Goal: Task Accomplishment & Management: Complete application form

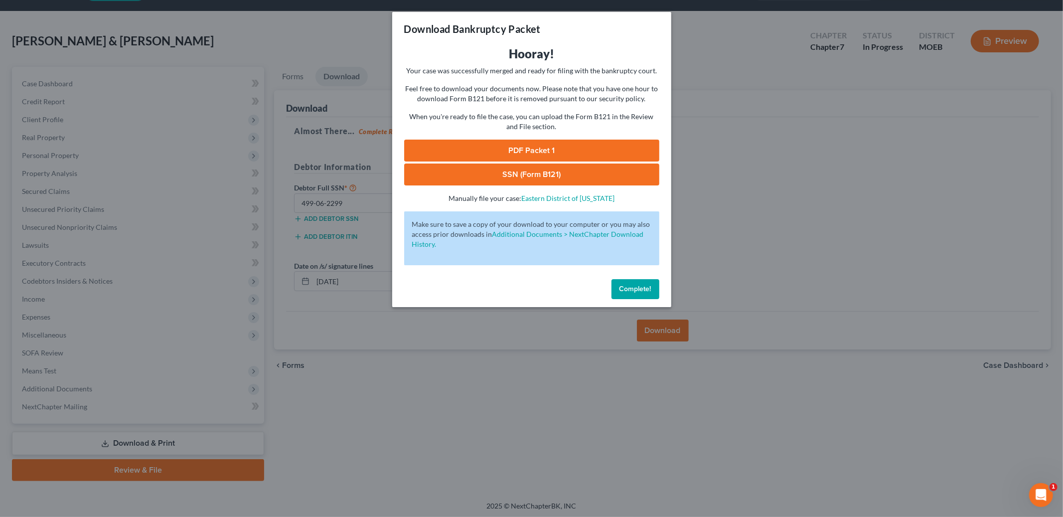
click at [622, 292] on span "Complete!" at bounding box center [636, 289] width 32 height 8
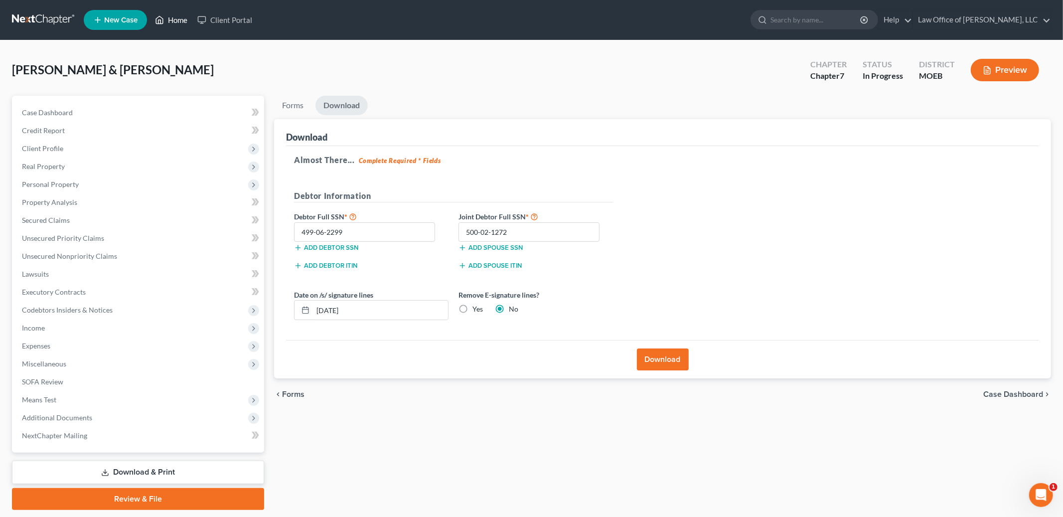
click at [178, 15] on link "Home" at bounding box center [171, 20] width 42 height 18
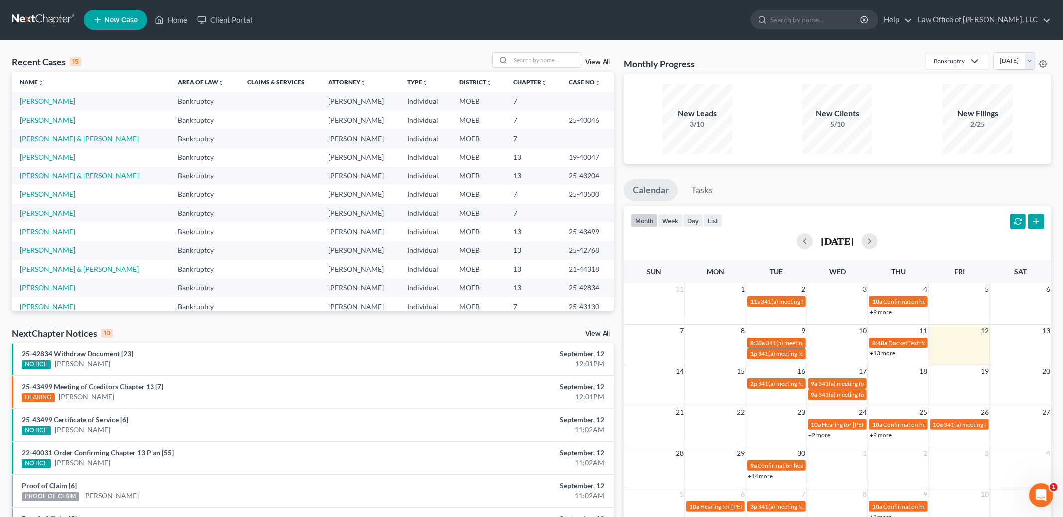
click at [46, 171] on link "[PERSON_NAME] & [PERSON_NAME]" at bounding box center [79, 175] width 119 height 8
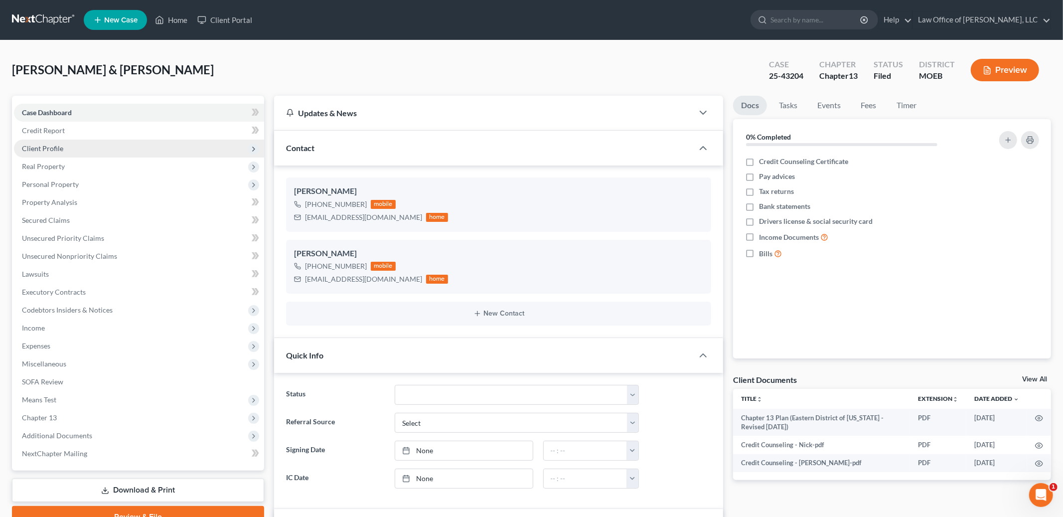
click at [72, 142] on span "Client Profile" at bounding box center [139, 149] width 250 height 18
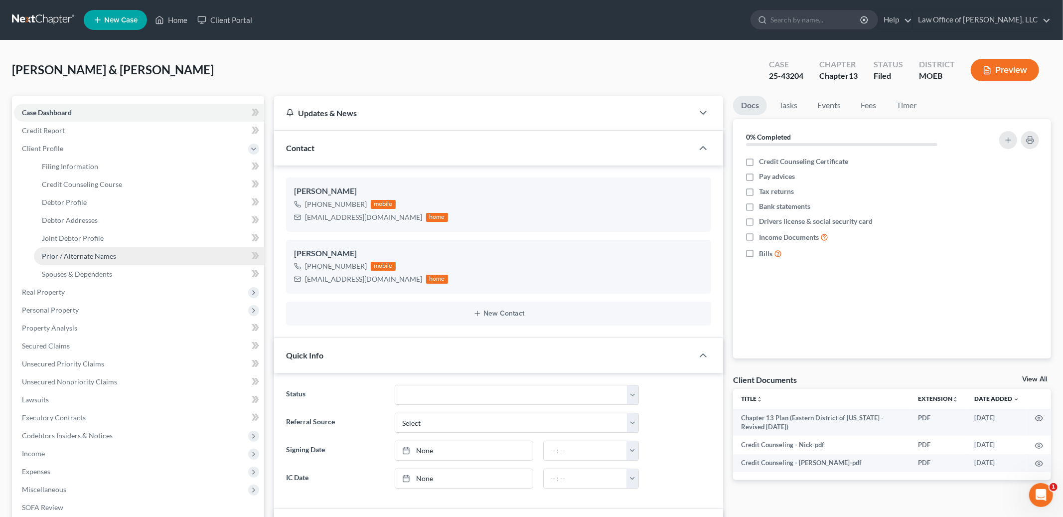
click at [103, 258] on span "Prior / Alternate Names" at bounding box center [79, 256] width 74 height 8
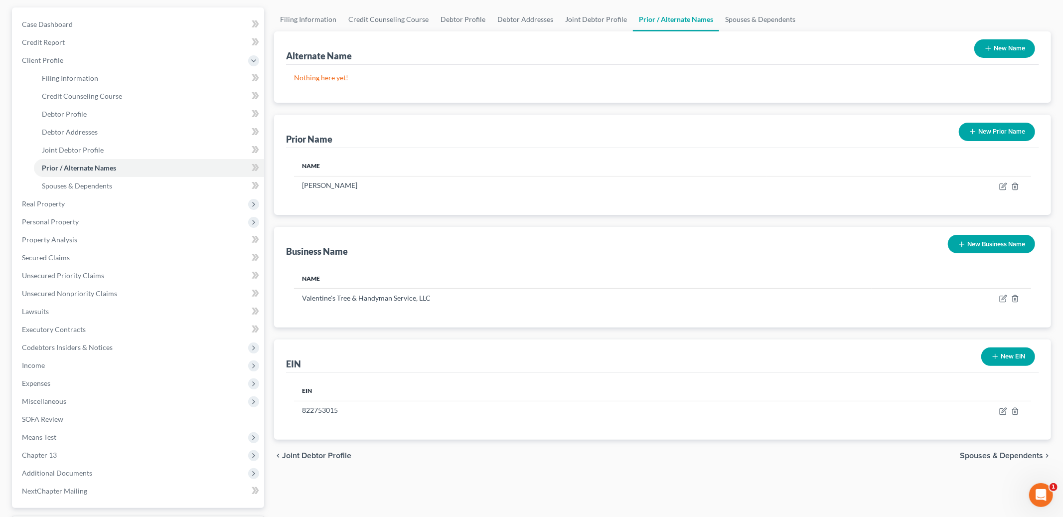
scroll to position [103, 0]
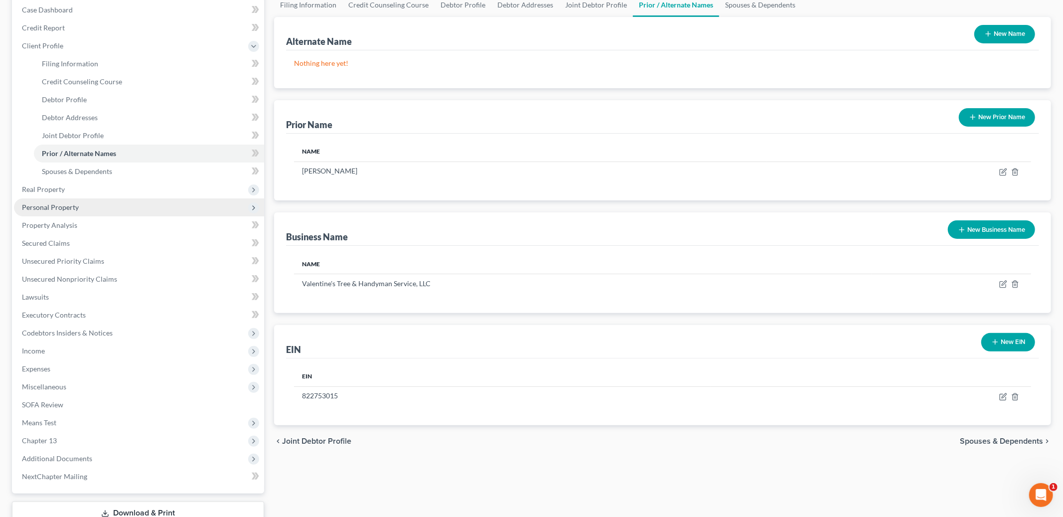
click at [97, 212] on span "Personal Property" at bounding box center [139, 207] width 250 height 18
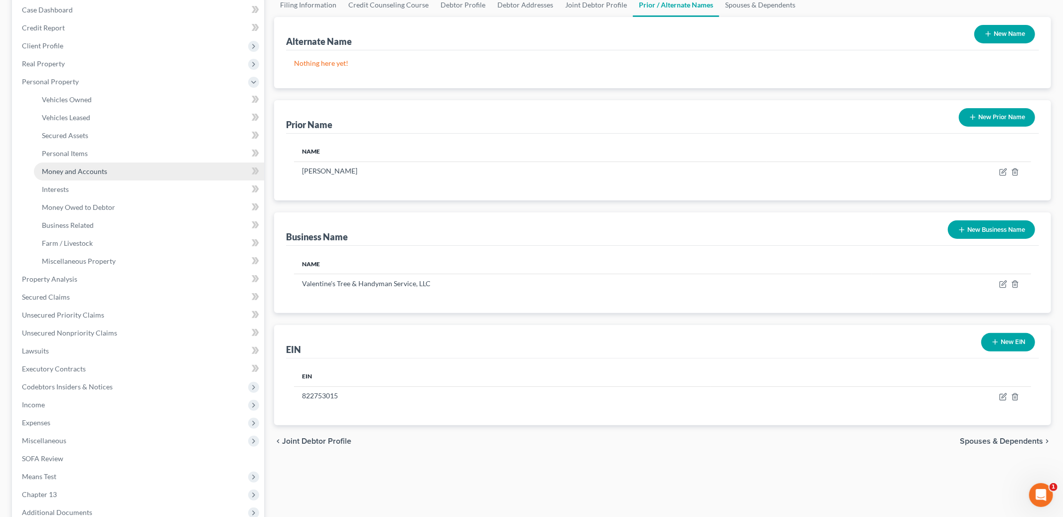
click at [104, 173] on span "Money and Accounts" at bounding box center [74, 171] width 65 height 8
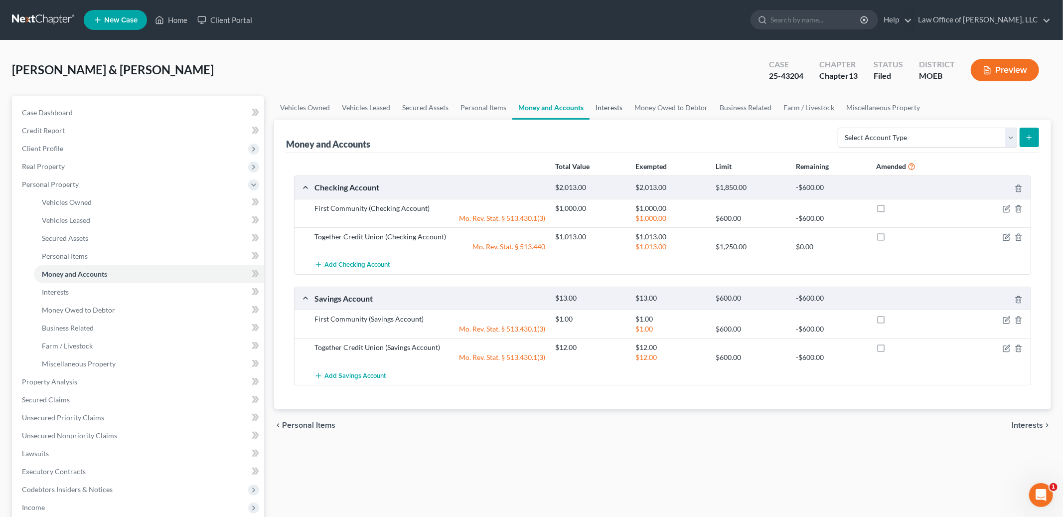
click at [606, 103] on link "Interests" at bounding box center [609, 108] width 39 height 24
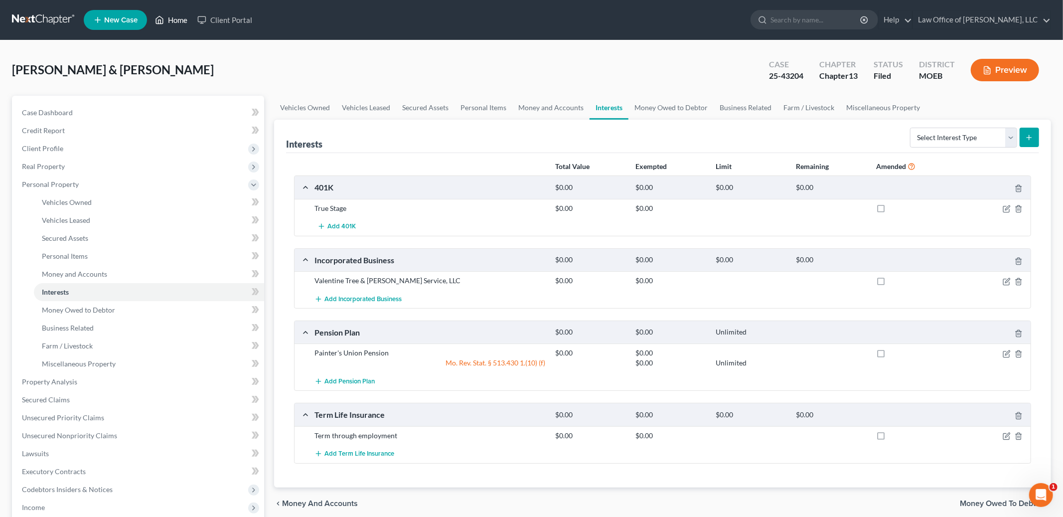
click at [178, 23] on link "Home" at bounding box center [171, 20] width 42 height 18
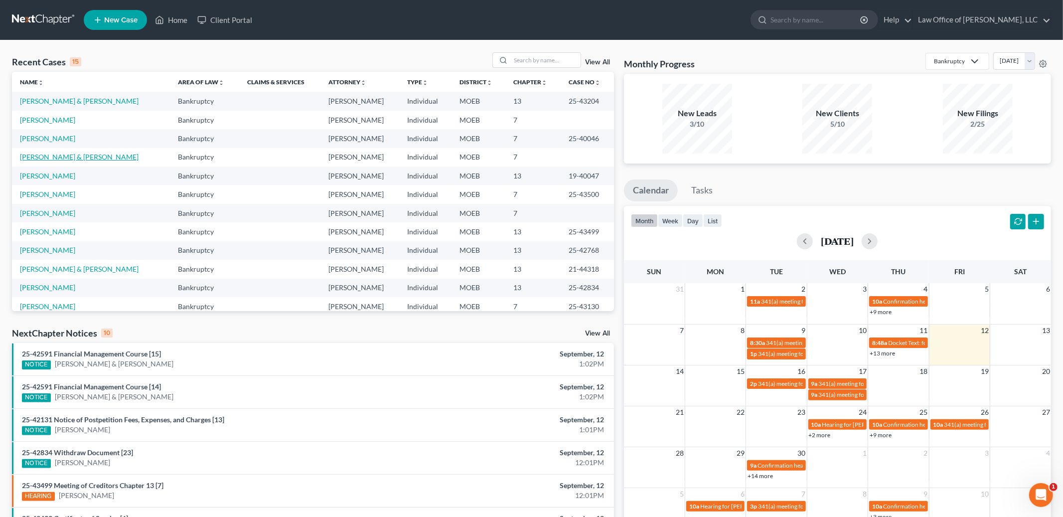
click at [58, 161] on link "[PERSON_NAME] & [PERSON_NAME]" at bounding box center [79, 157] width 119 height 8
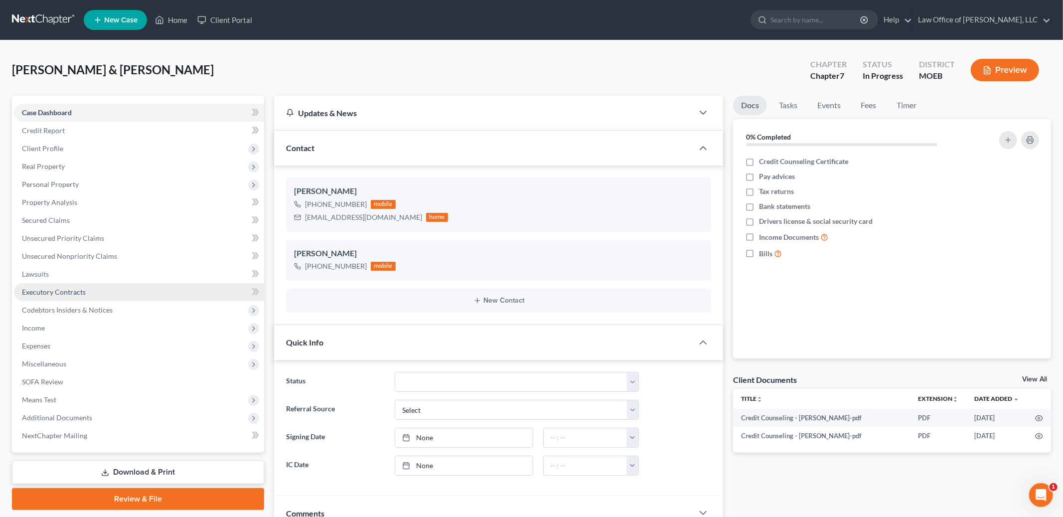
scroll to position [7, 0]
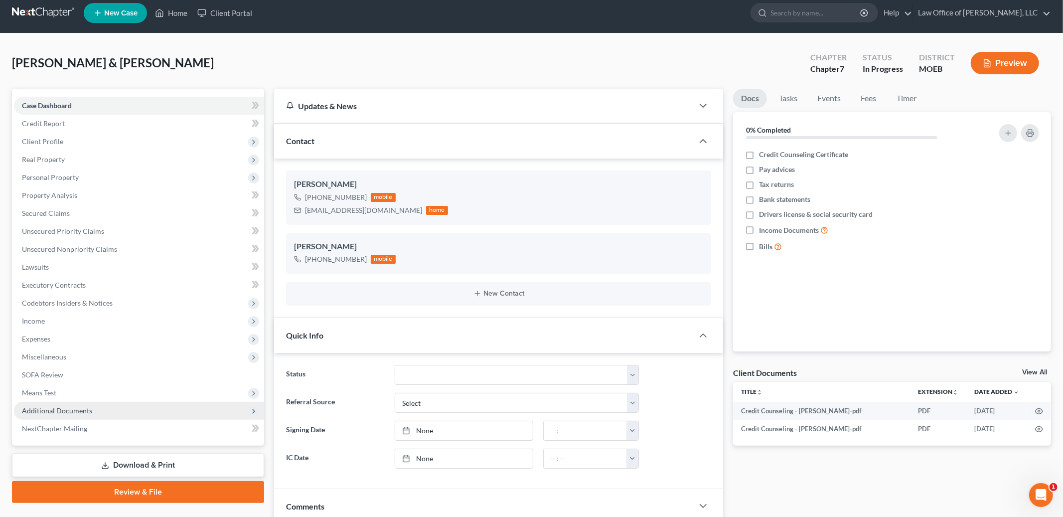
click at [71, 409] on span "Additional Documents" at bounding box center [57, 410] width 70 height 8
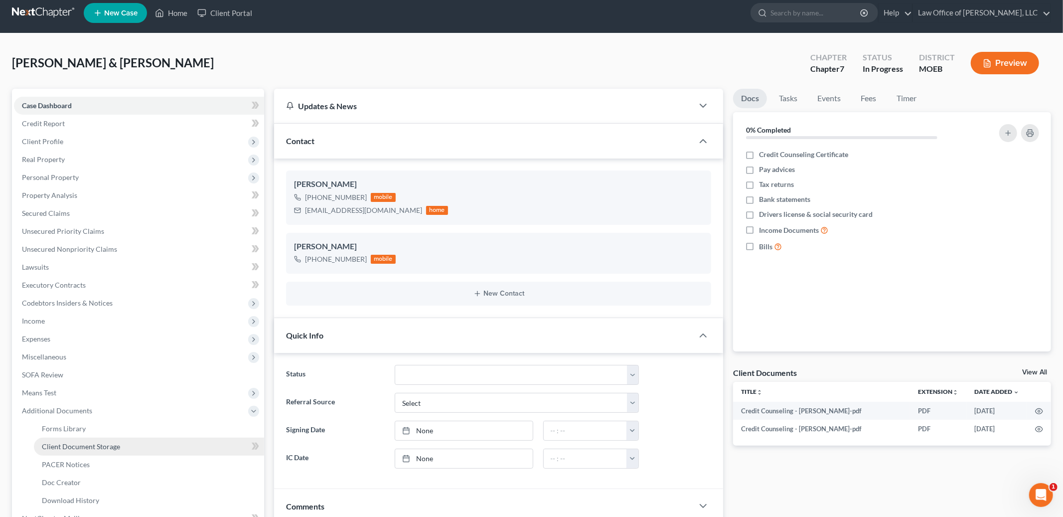
click at [88, 439] on link "Client Document Storage" at bounding box center [149, 447] width 230 height 18
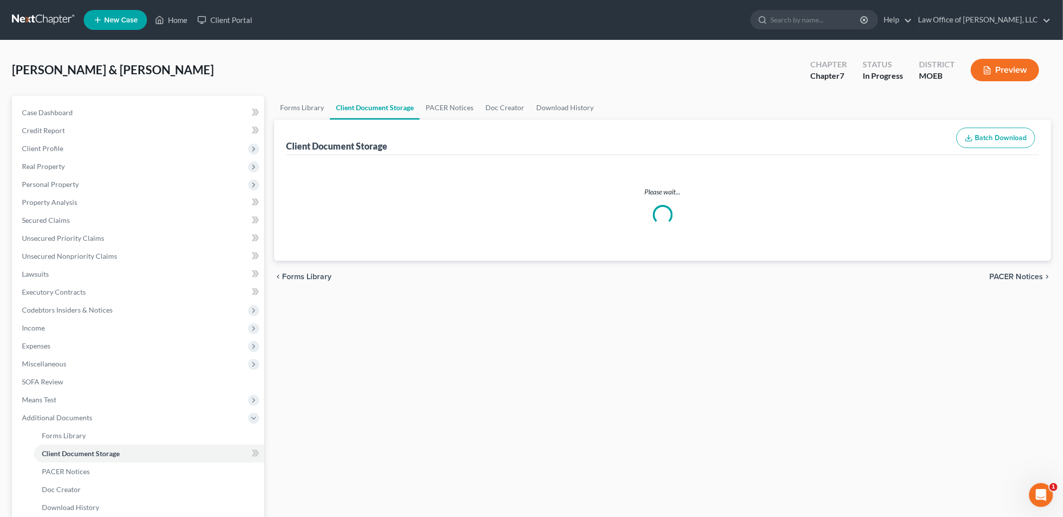
select select "9"
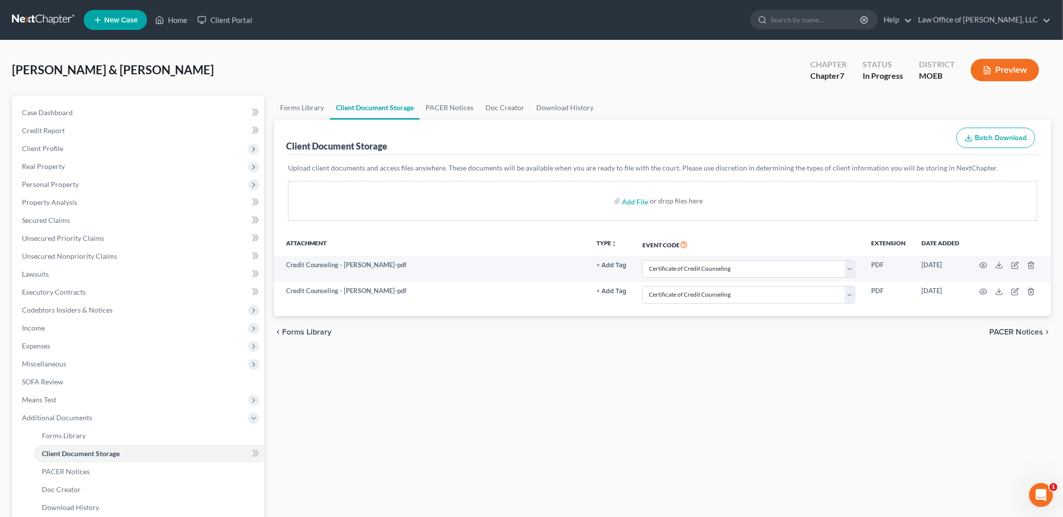
click at [1014, 331] on span "PACER Notices" at bounding box center [1017, 332] width 54 height 8
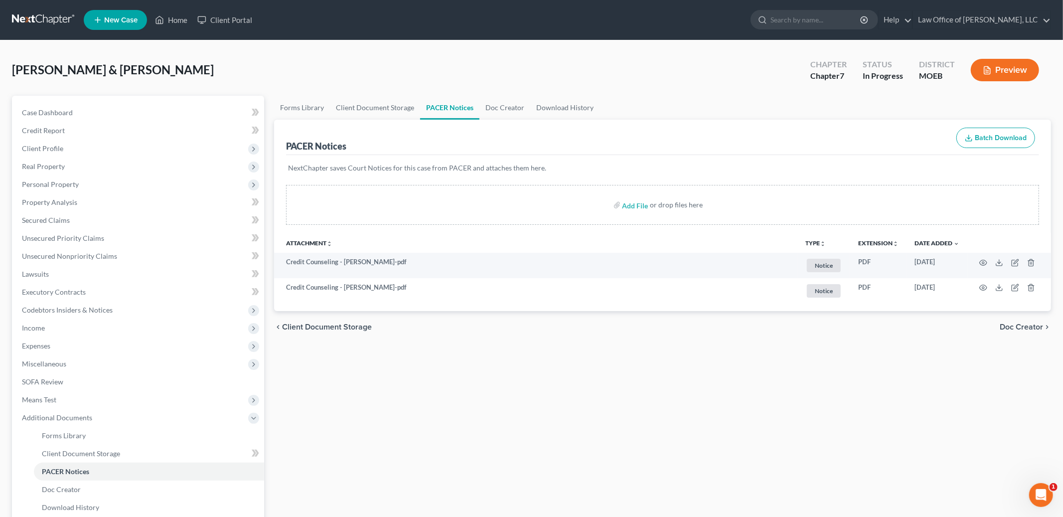
click at [1033, 335] on div "chevron_left Client Document Storage Doc Creator chevron_right" at bounding box center [662, 327] width 777 height 32
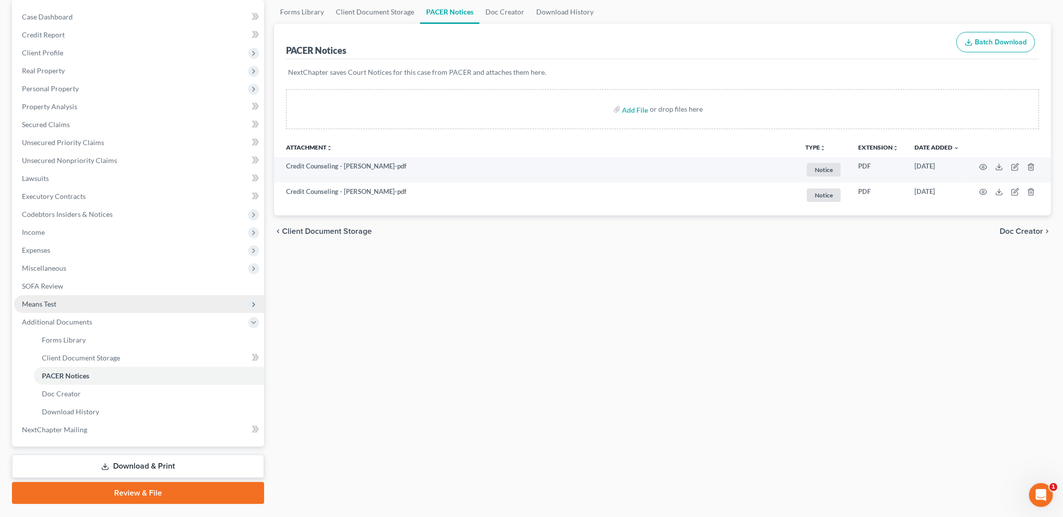
scroll to position [119, 0]
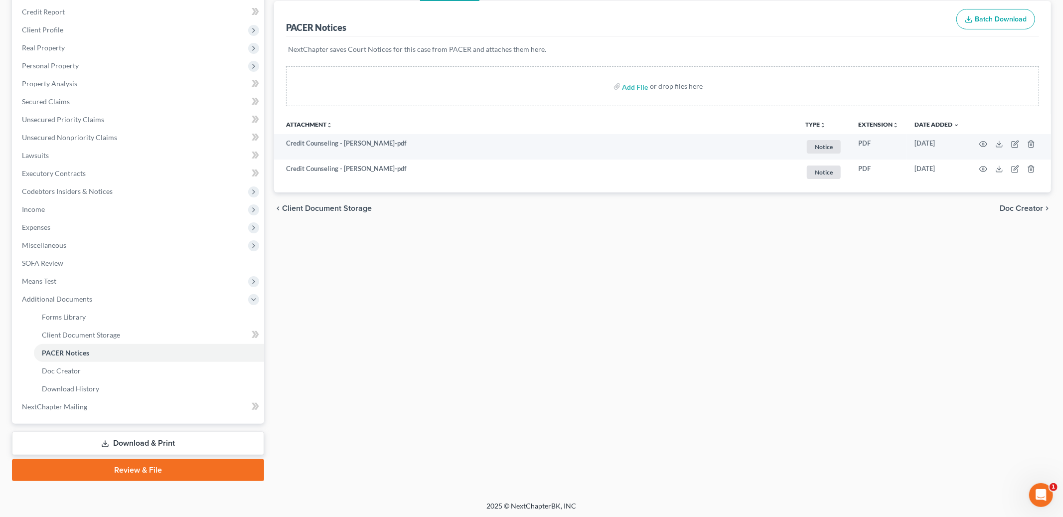
click at [117, 439] on link "Download & Print" at bounding box center [138, 443] width 252 height 23
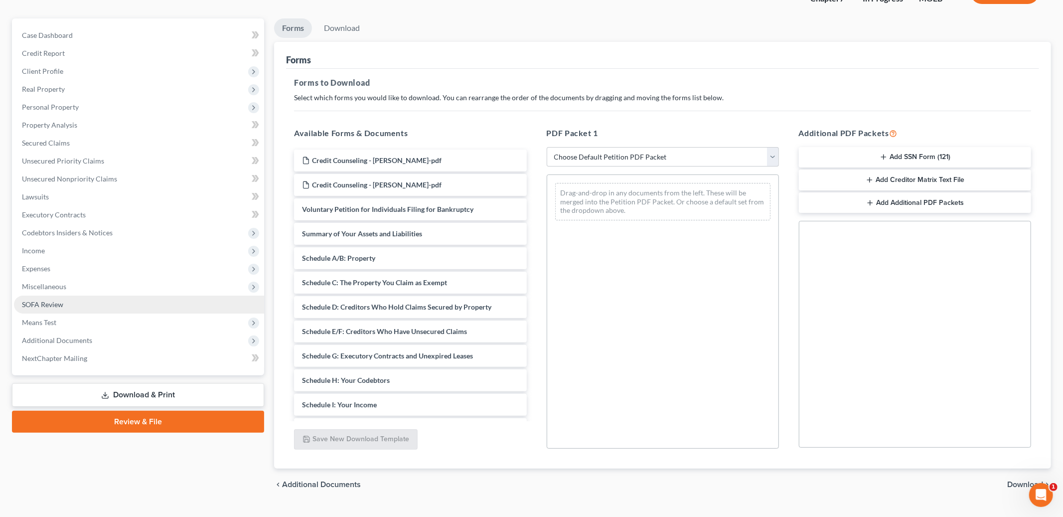
scroll to position [98, 0]
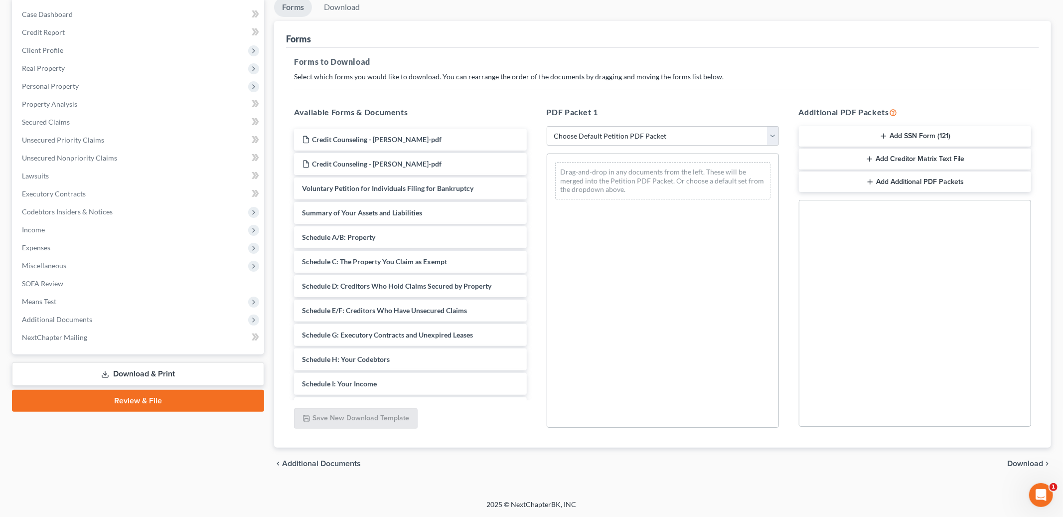
click at [161, 400] on link "Review & File" at bounding box center [138, 401] width 252 height 22
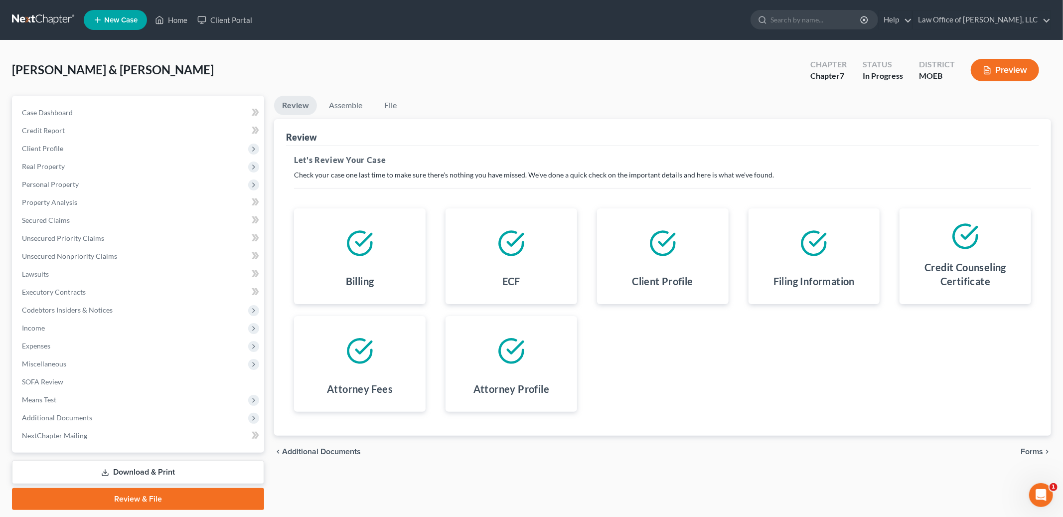
click at [1031, 449] on span "Forms" at bounding box center [1032, 452] width 22 height 8
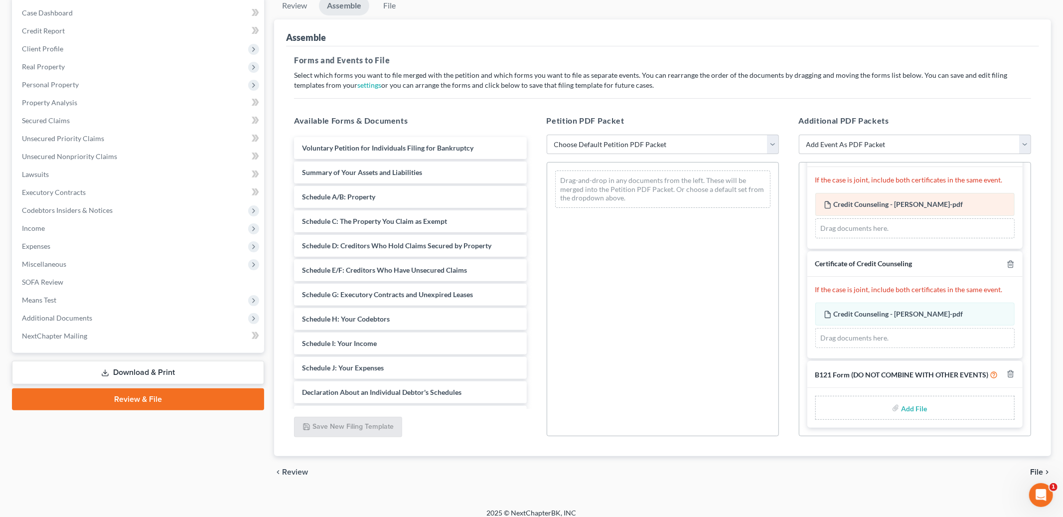
scroll to position [108, 0]
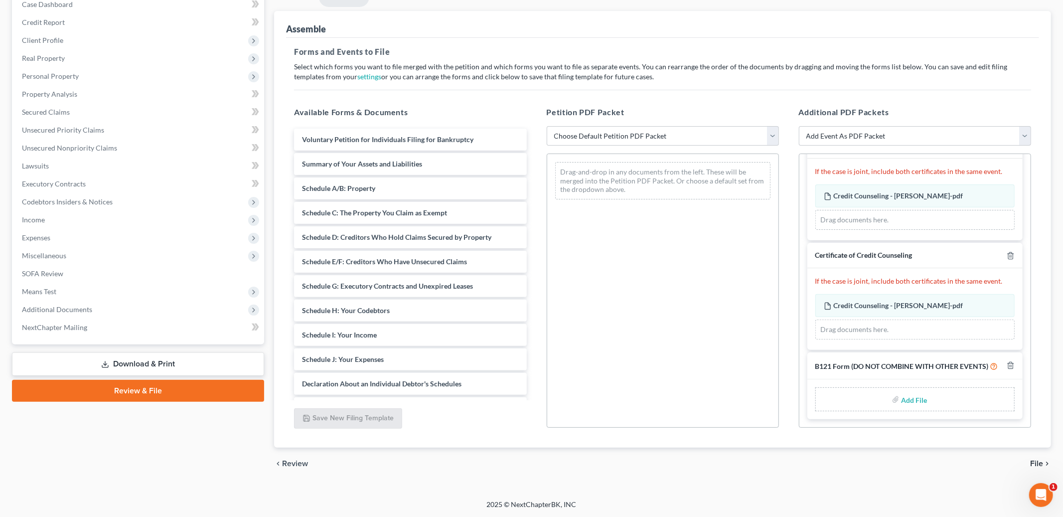
click at [912, 401] on input "file" at bounding box center [913, 399] width 24 height 18
type input "C:\fakepath\B121.pdf"
click at [773, 136] on select "Choose Default Petition PDF Packet Complete Bankruptcy Petition (all forms and …" at bounding box center [663, 136] width 232 height 20
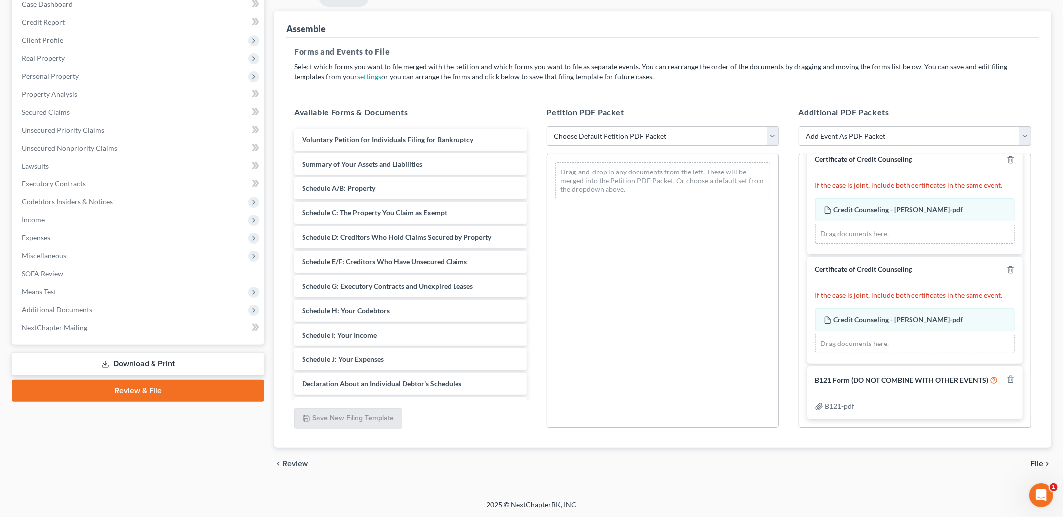
select select "0"
click at [547, 126] on select "Choose Default Petition PDF Packet Complete Bankruptcy Petition (all forms and …" at bounding box center [663, 136] width 232 height 20
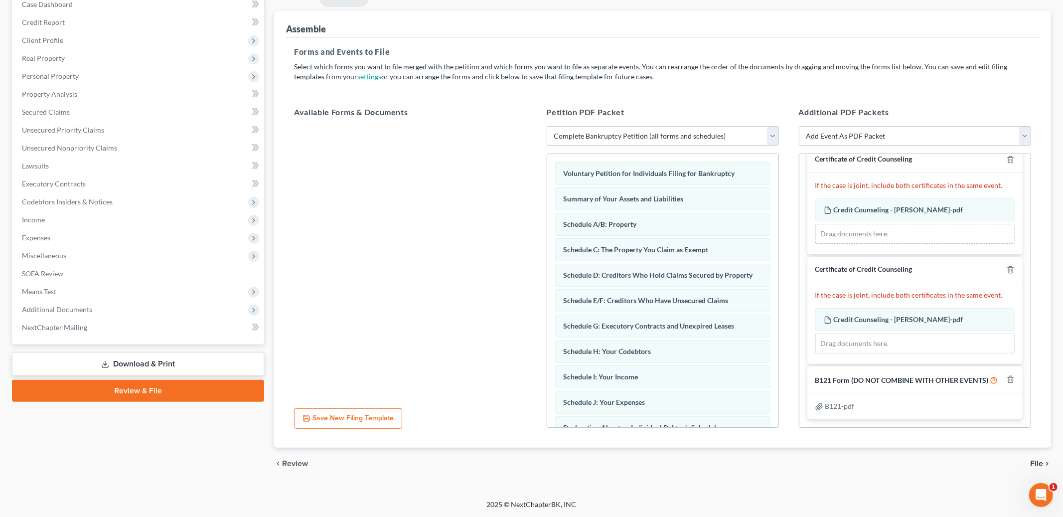
click at [1040, 461] on span "File" at bounding box center [1036, 464] width 13 height 8
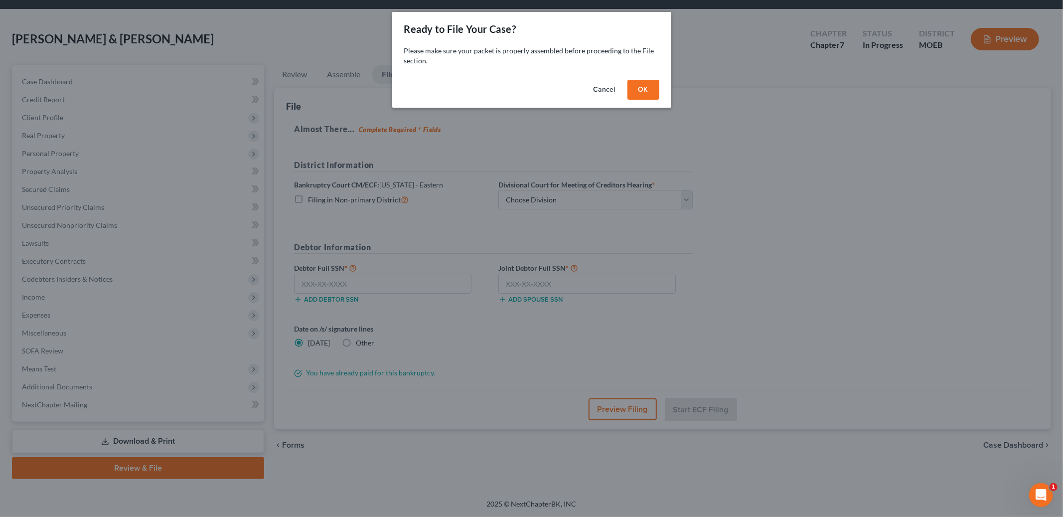
scroll to position [29, 0]
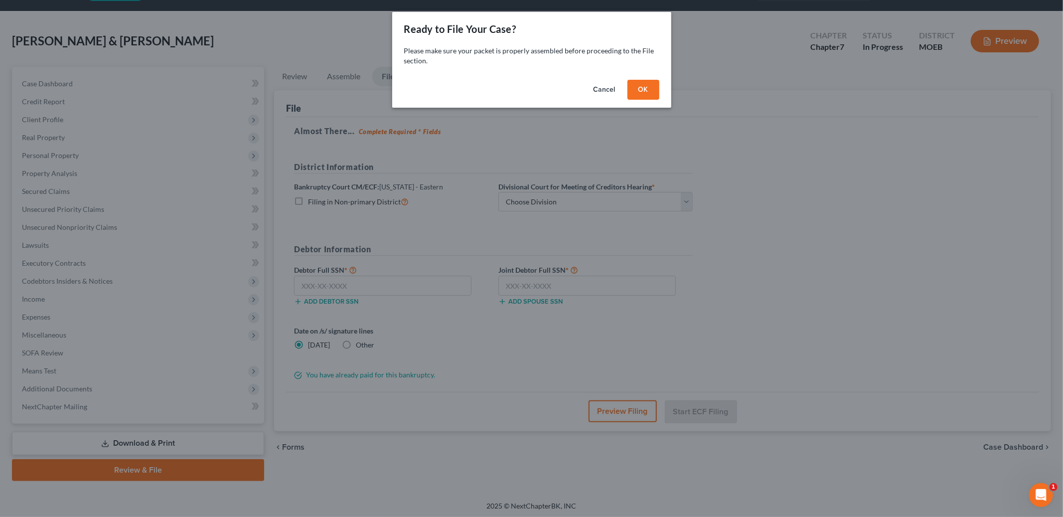
click at [637, 94] on button "OK" at bounding box center [644, 90] width 32 height 20
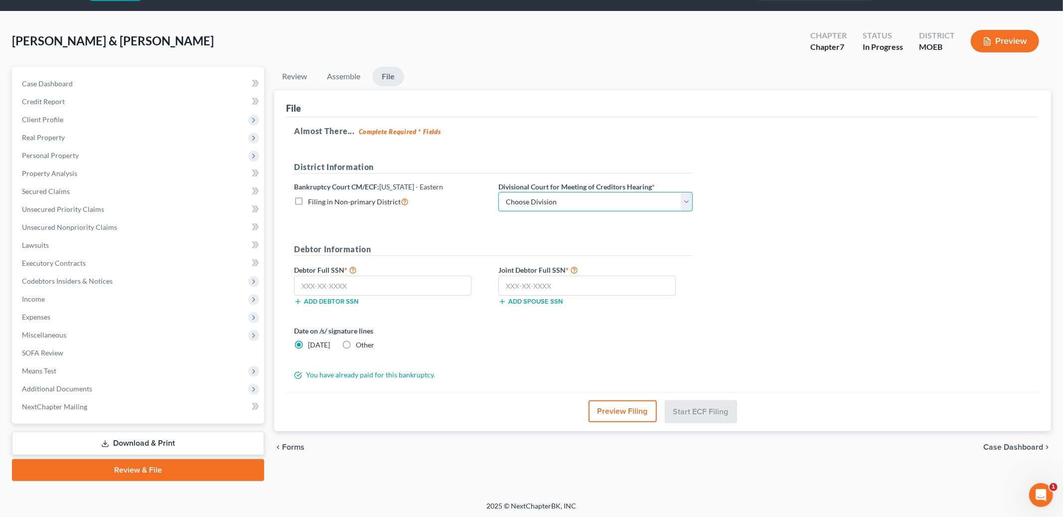
click at [584, 201] on select "Choose Division Cape Girardeau Hannibal [GEOGRAPHIC_DATA][PERSON_NAME]" at bounding box center [595, 202] width 194 height 20
select select "2"
click at [498, 192] on select "Choose Division Cape Girardeau Hannibal [GEOGRAPHIC_DATA][PERSON_NAME]" at bounding box center [595, 202] width 194 height 20
click at [414, 290] on input "text" at bounding box center [382, 286] width 177 height 20
type input "499-06-2299"
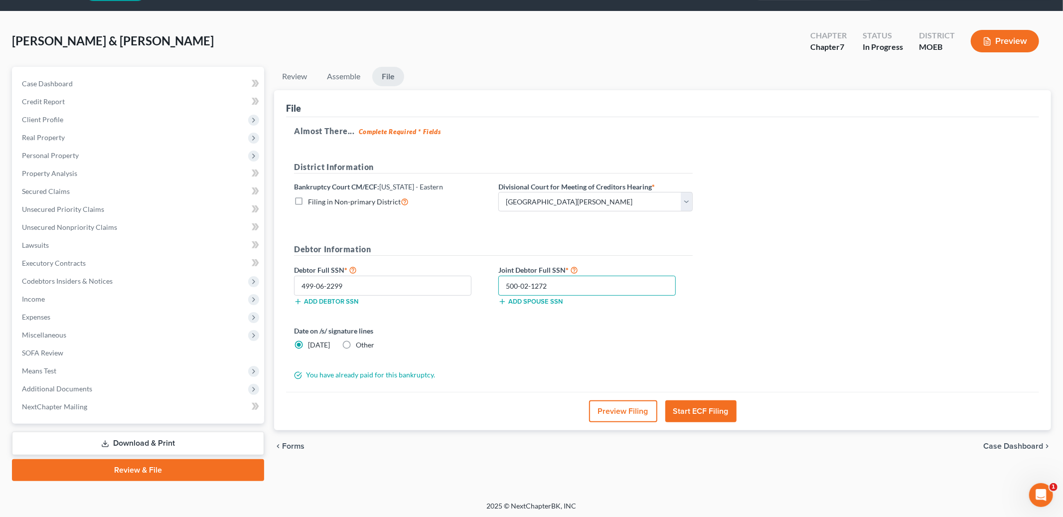
type input "500-02-1272"
click at [706, 415] on button "Start ECF Filing" at bounding box center [700, 411] width 71 height 22
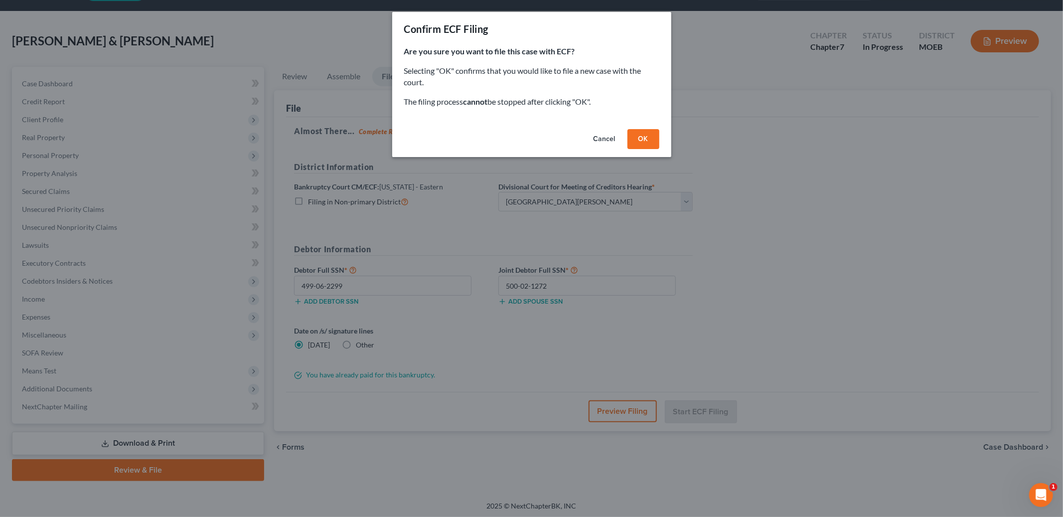
click at [651, 138] on button "OK" at bounding box center [644, 139] width 32 height 20
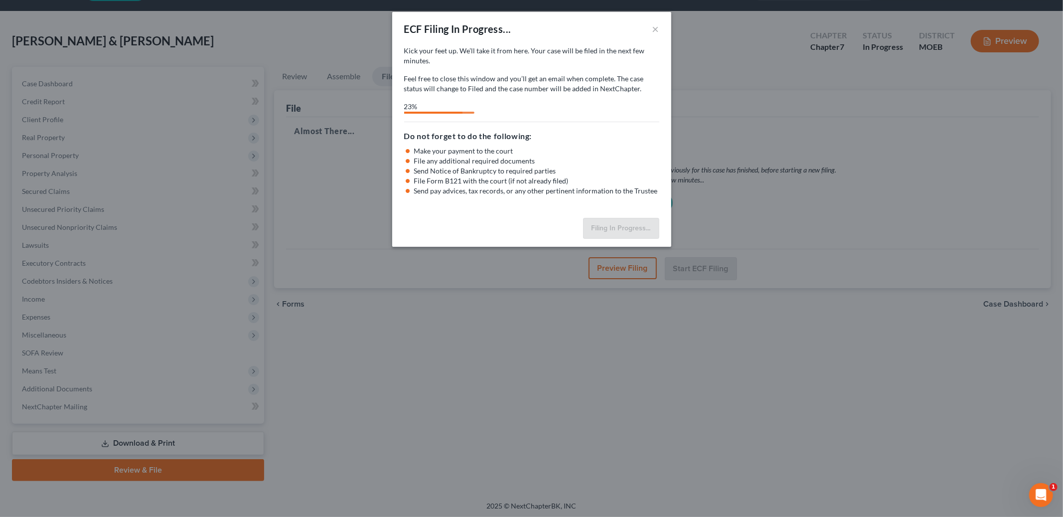
select select "2"
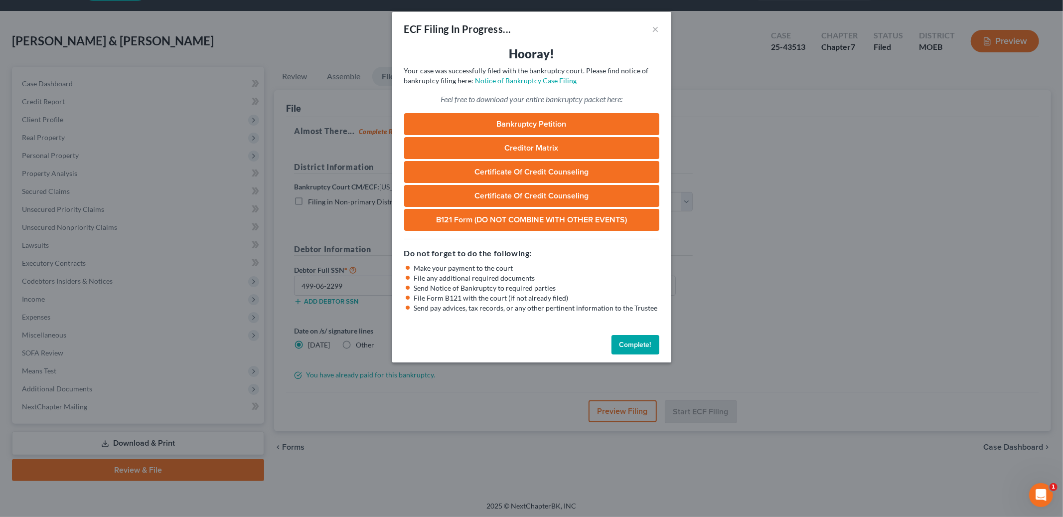
click at [628, 341] on button "Complete!" at bounding box center [636, 345] width 48 height 20
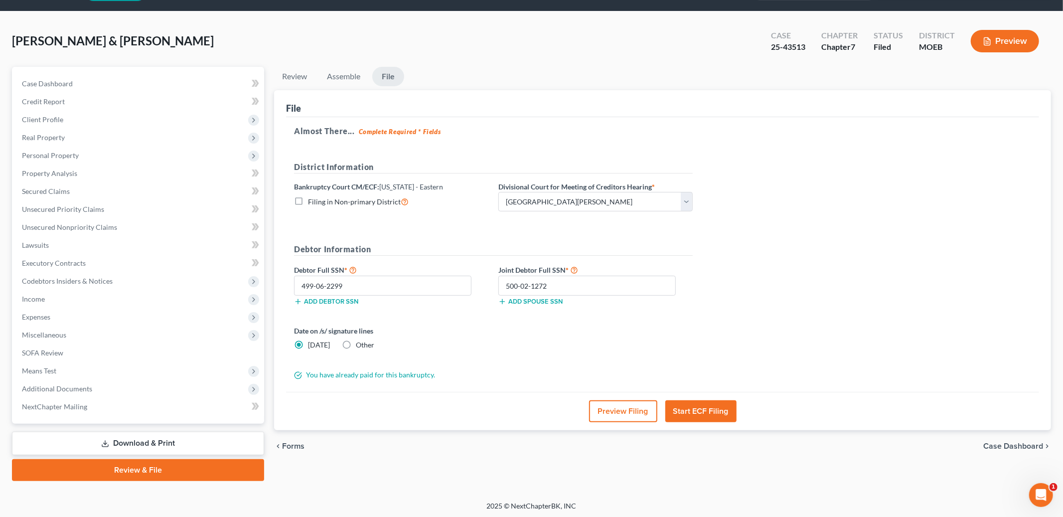
scroll to position [0, 0]
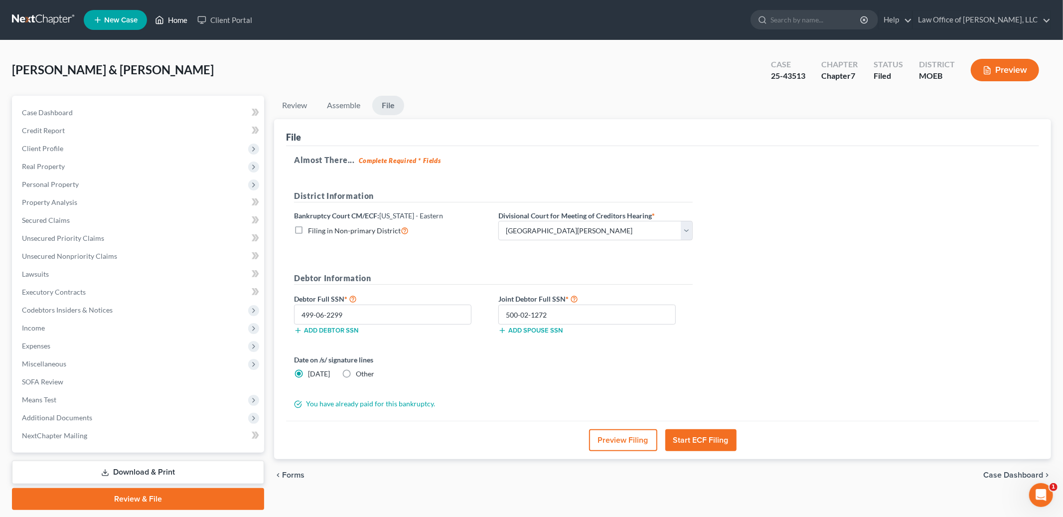
click at [180, 17] on link "Home" at bounding box center [171, 20] width 42 height 18
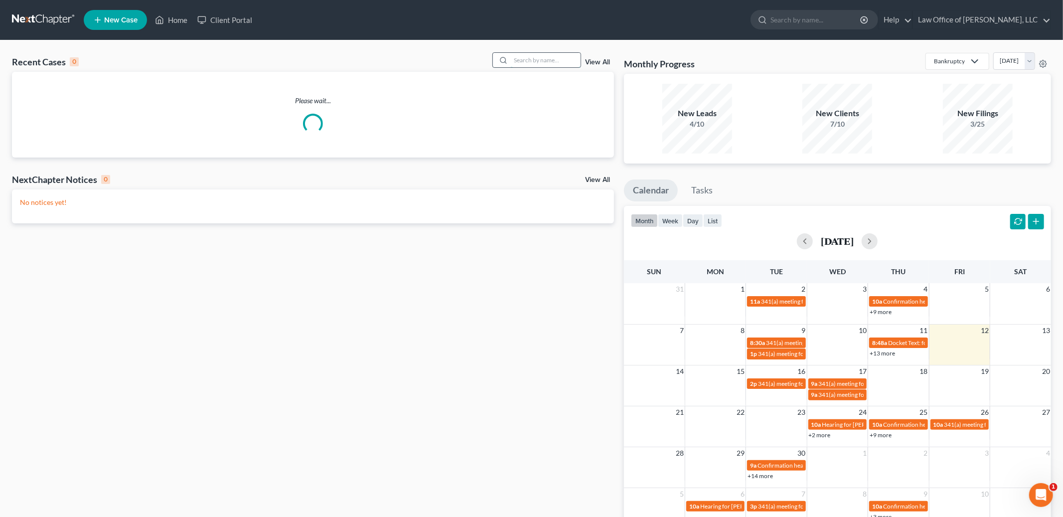
click at [534, 60] on input "search" at bounding box center [546, 60] width 70 height 14
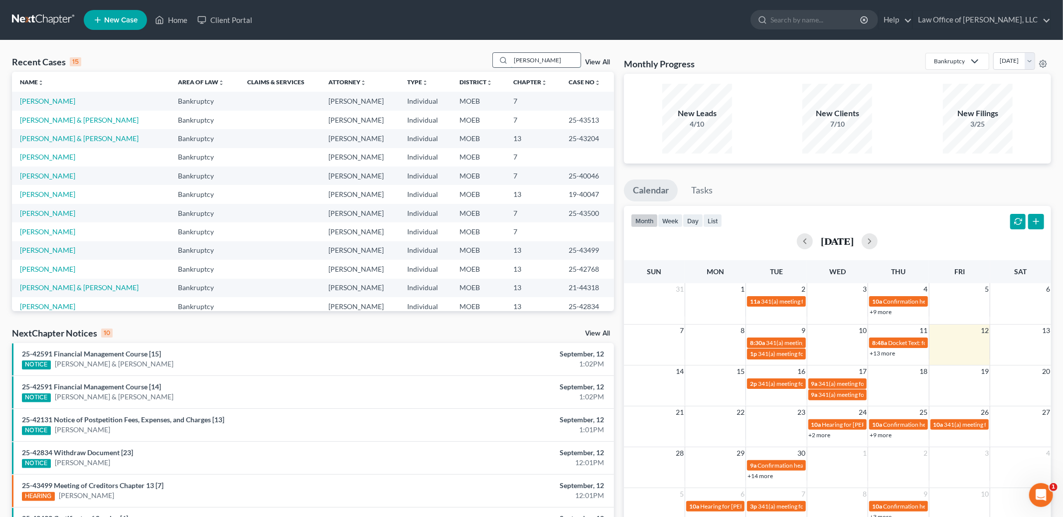
type input "[PERSON_NAME]"
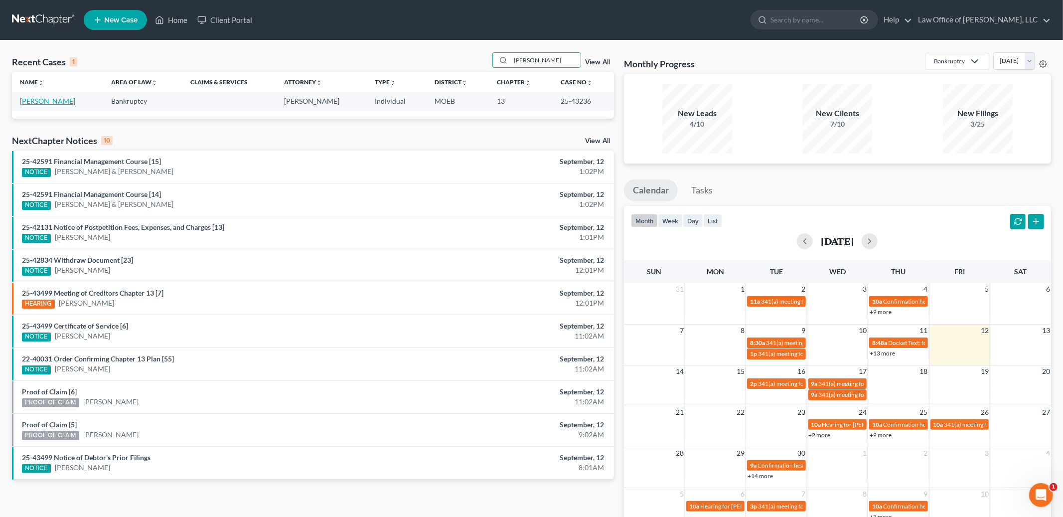
click at [46, 99] on link "[PERSON_NAME]" at bounding box center [47, 101] width 55 height 8
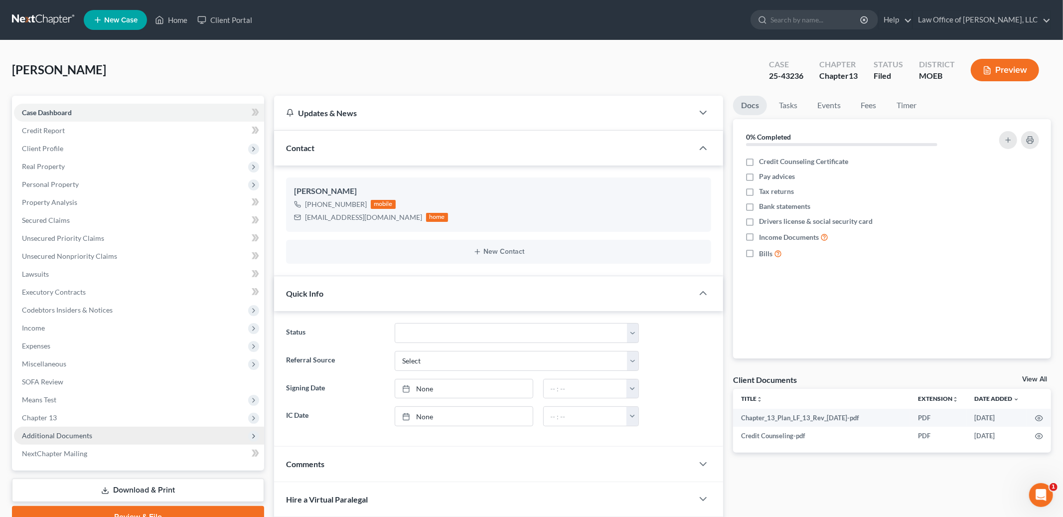
click at [86, 434] on span "Additional Documents" at bounding box center [57, 435] width 70 height 8
click at [82, 436] on span "Additional Documents" at bounding box center [57, 435] width 70 height 8
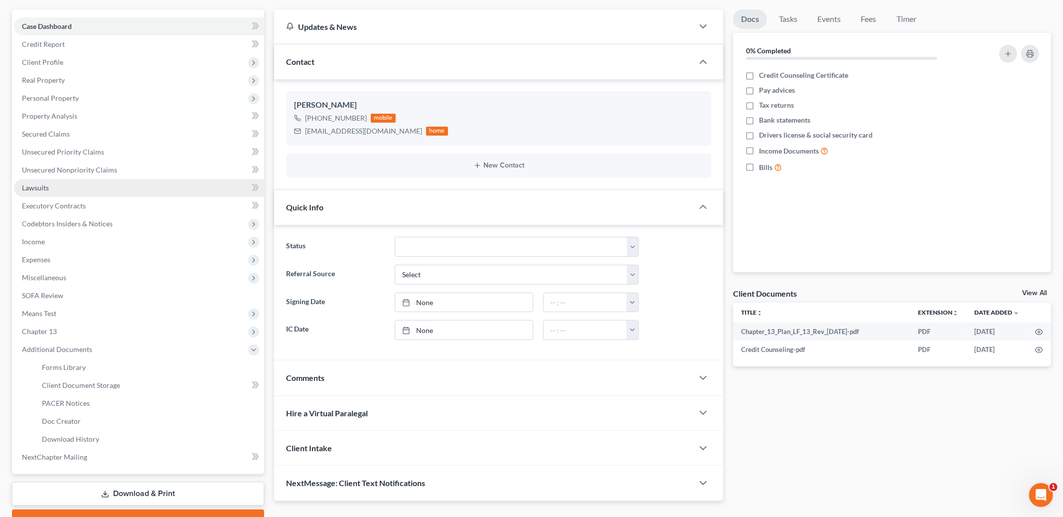
scroll to position [137, 0]
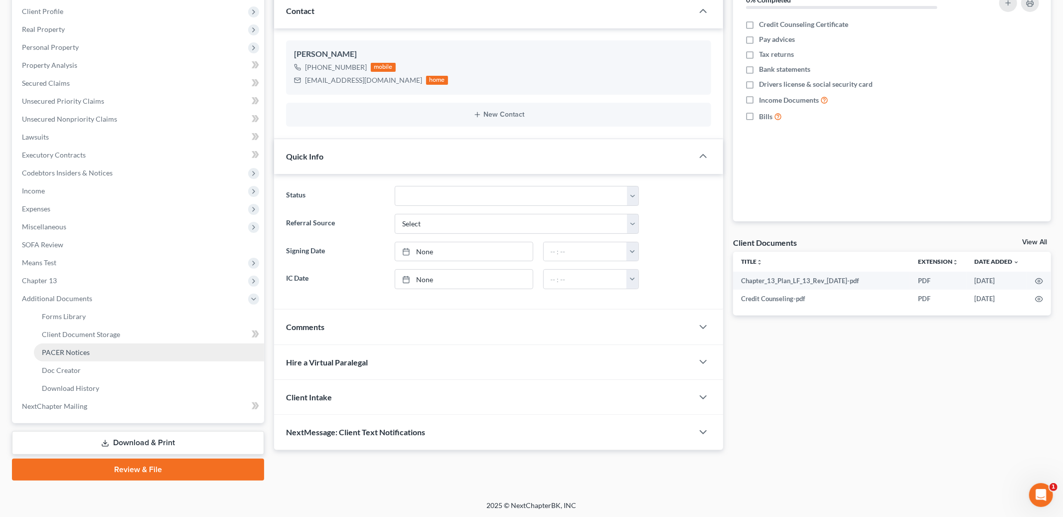
click at [99, 351] on link "PACER Notices" at bounding box center [149, 352] width 230 height 18
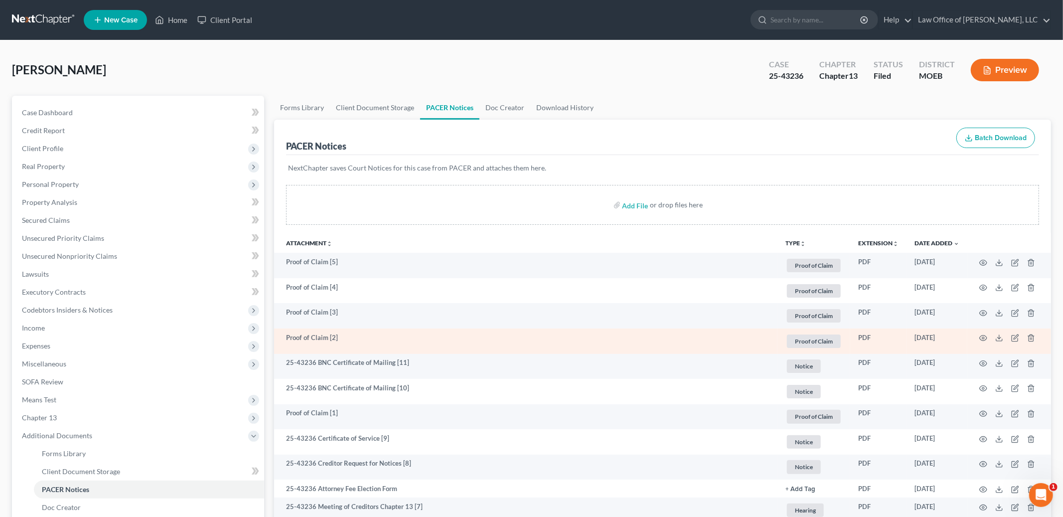
scroll to position [227, 0]
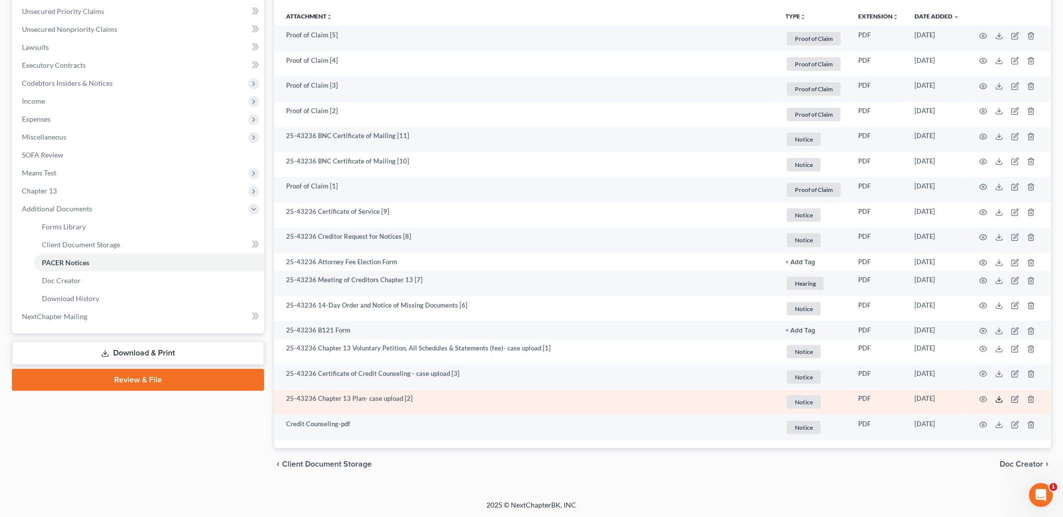
click at [999, 396] on icon at bounding box center [1000, 399] width 8 height 8
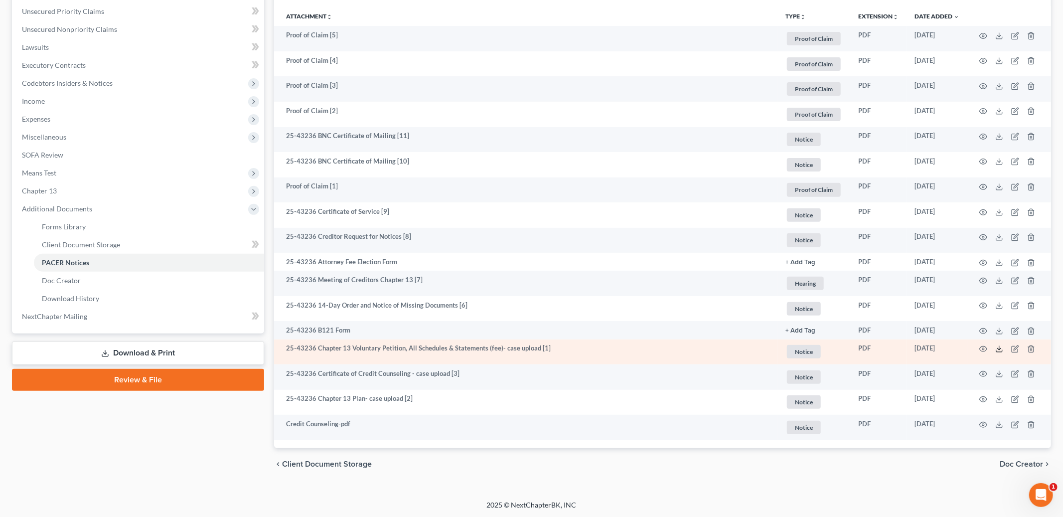
click at [997, 348] on icon at bounding box center [1000, 349] width 8 height 8
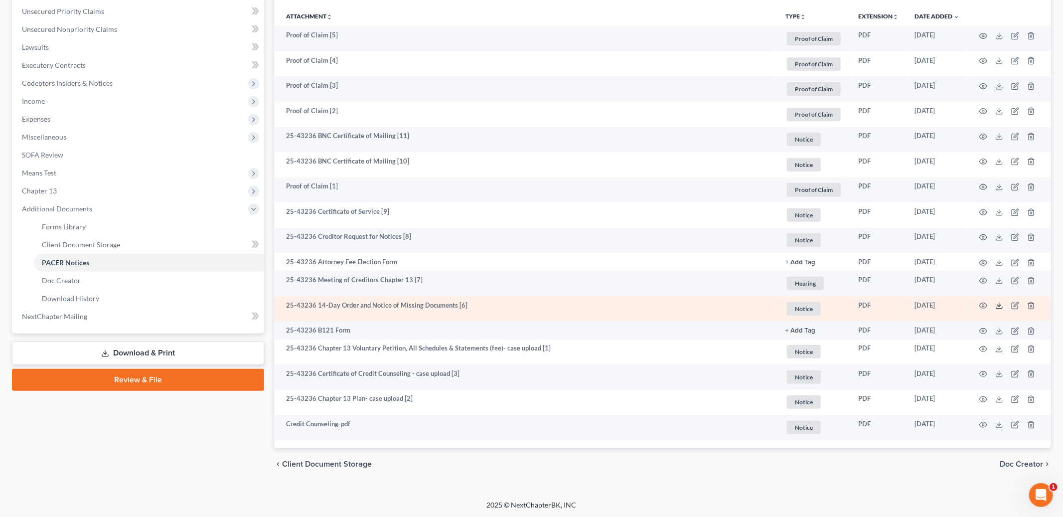
click at [1000, 306] on icon at bounding box center [1000, 306] width 8 height 8
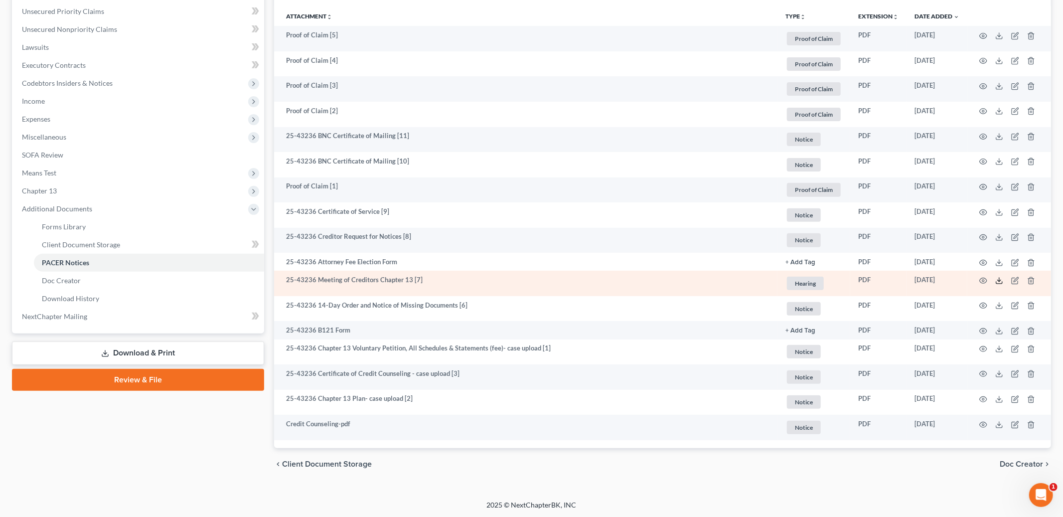
click at [999, 283] on icon at bounding box center [1000, 281] width 8 height 8
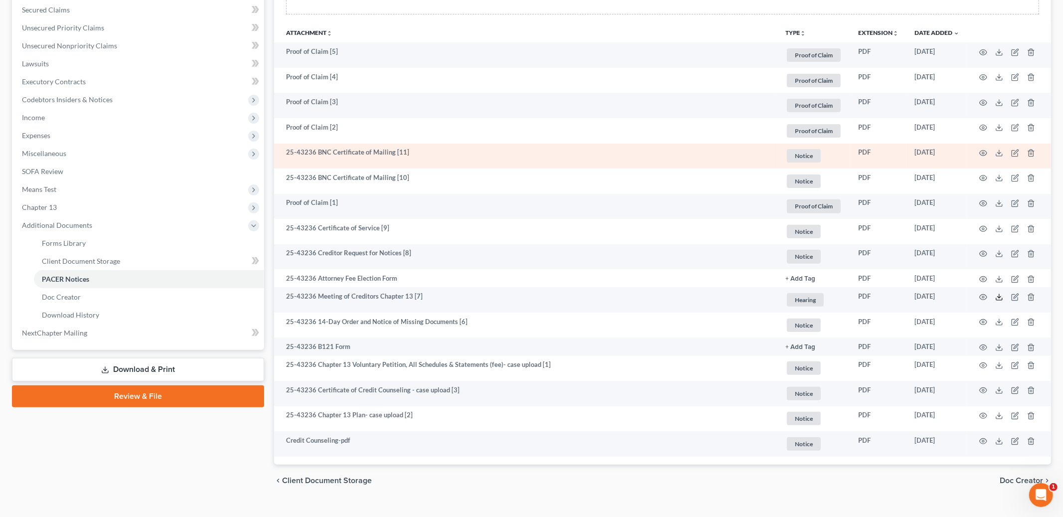
scroll to position [0, 0]
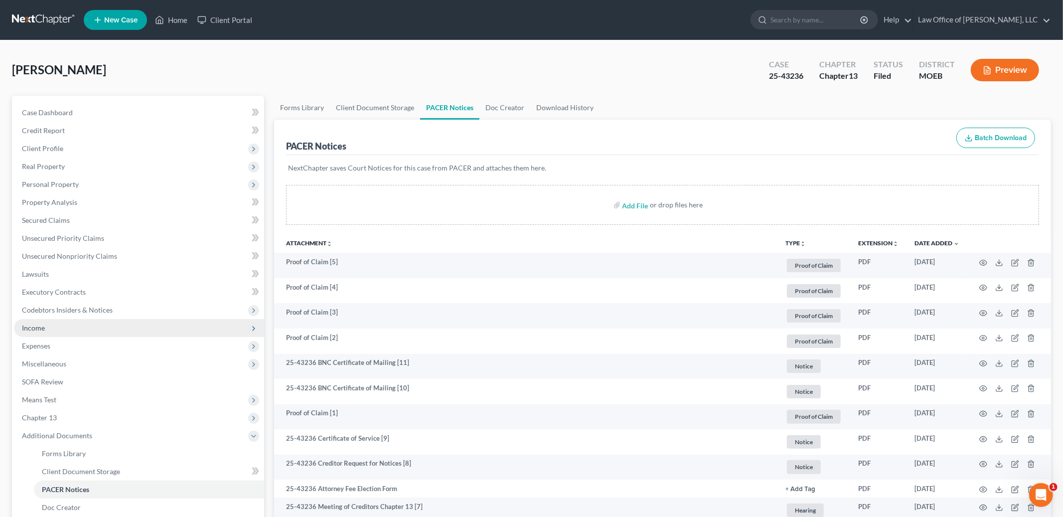
click at [59, 329] on span "Income" at bounding box center [139, 328] width 250 height 18
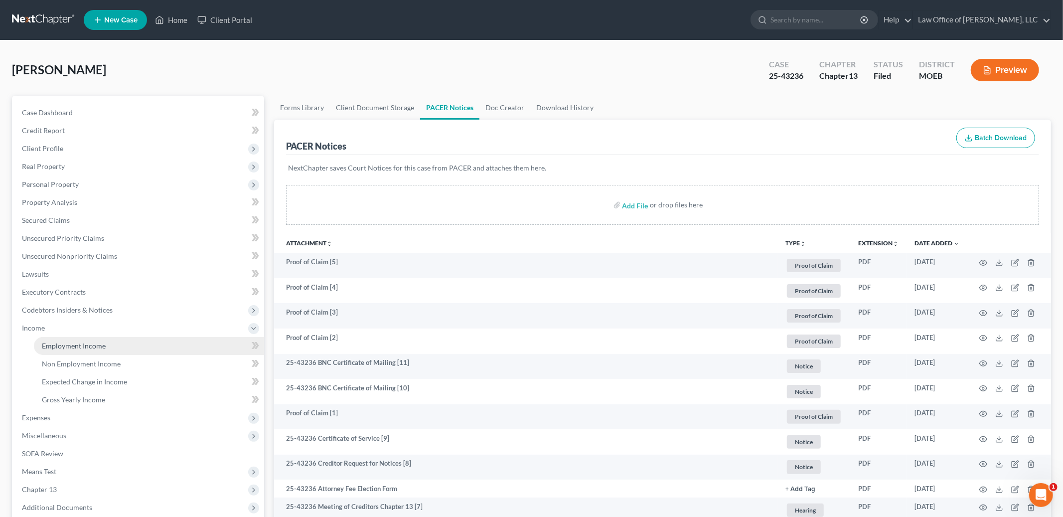
click at [75, 343] on span "Employment Income" at bounding box center [74, 345] width 64 height 8
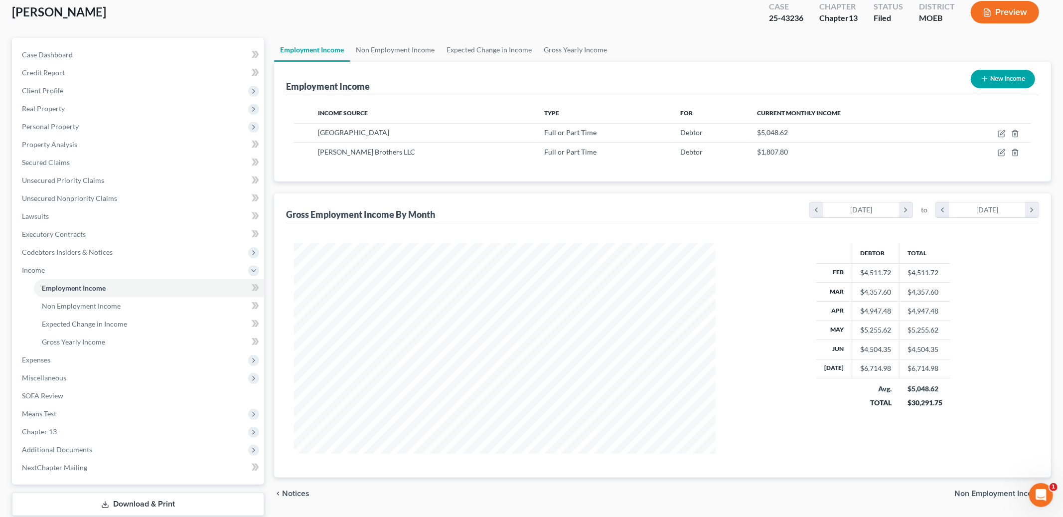
scroll to position [61, 0]
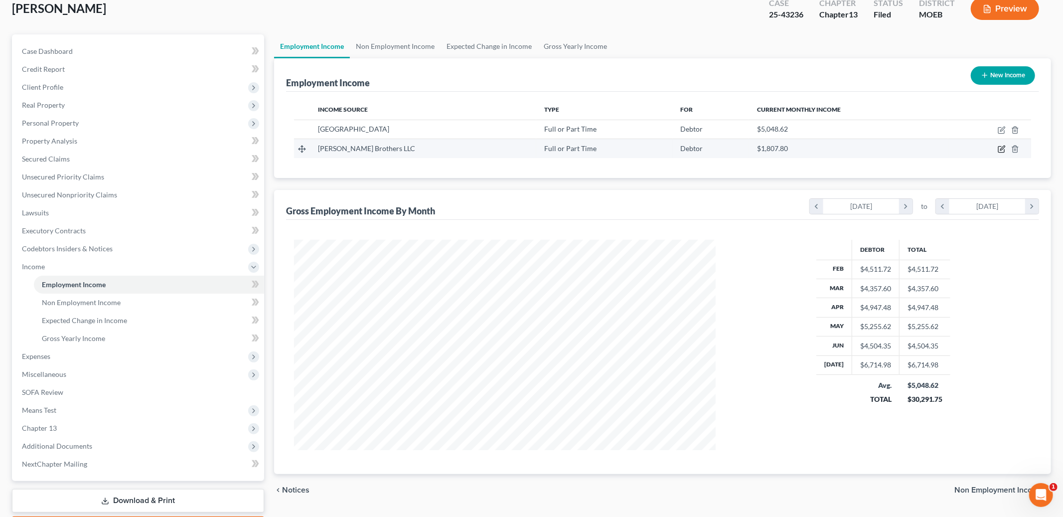
click at [1000, 147] on icon "button" at bounding box center [1002, 149] width 8 height 8
select select "0"
select select "26"
select select "2"
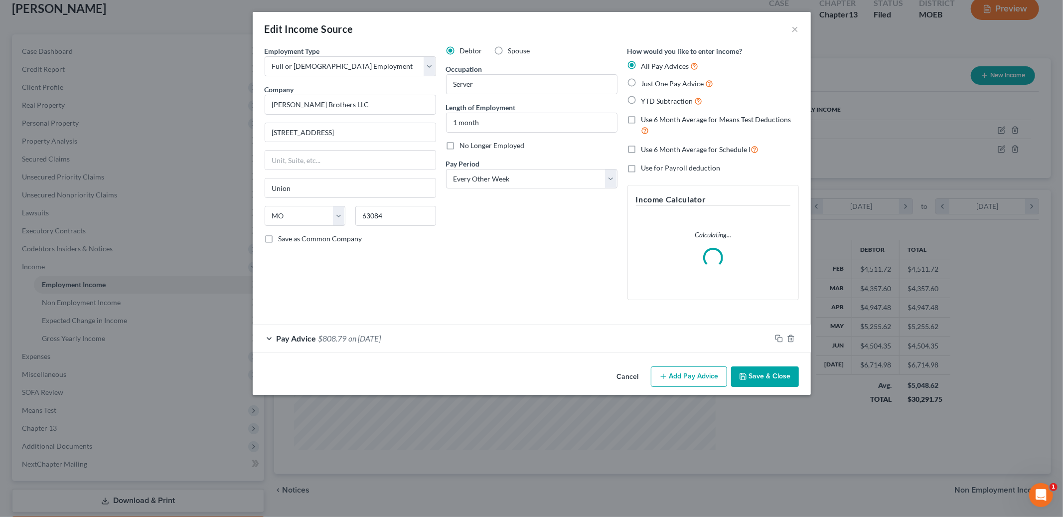
click at [462, 343] on div "Pay Advice $808.79 on [DATE]" at bounding box center [512, 338] width 518 height 26
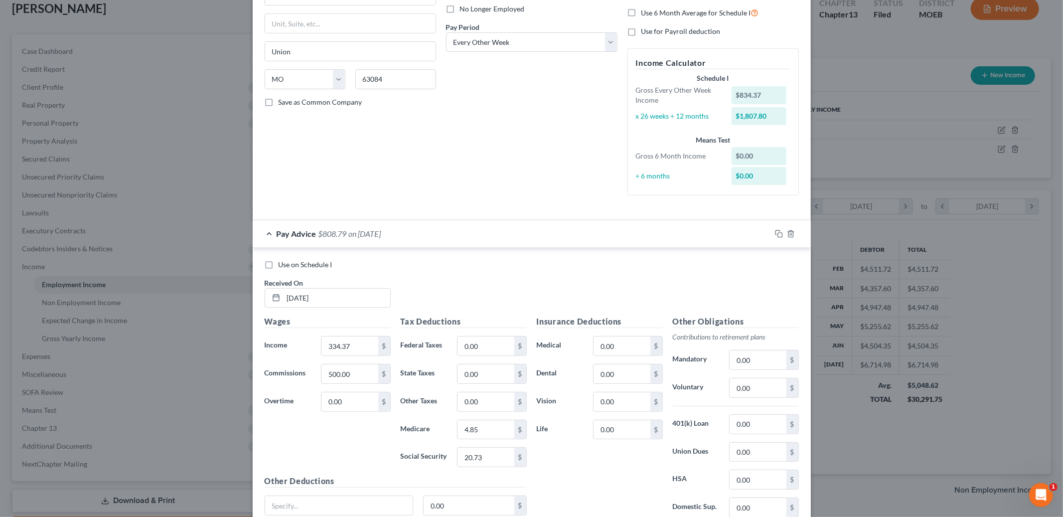
scroll to position [222, 0]
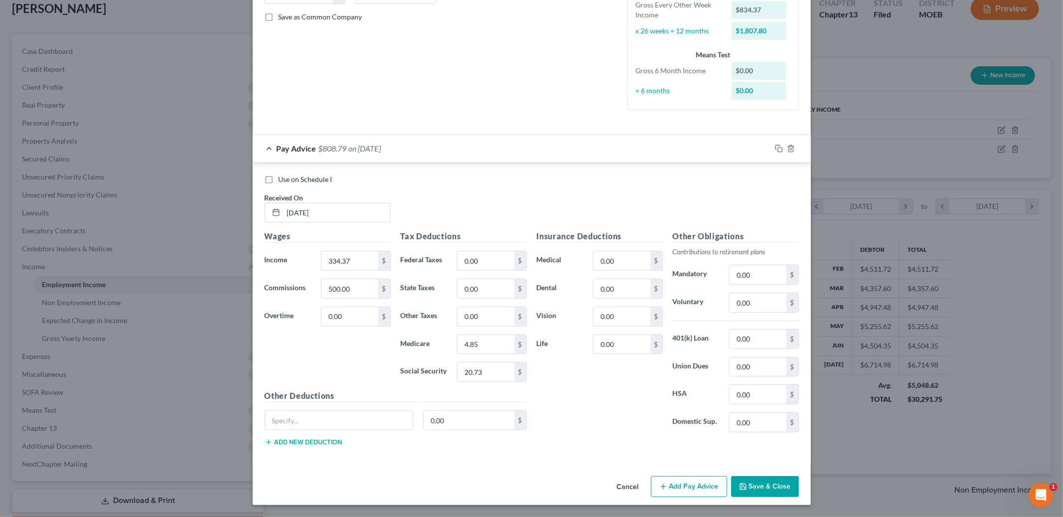
click at [766, 482] on button "Save & Close" at bounding box center [765, 486] width 68 height 21
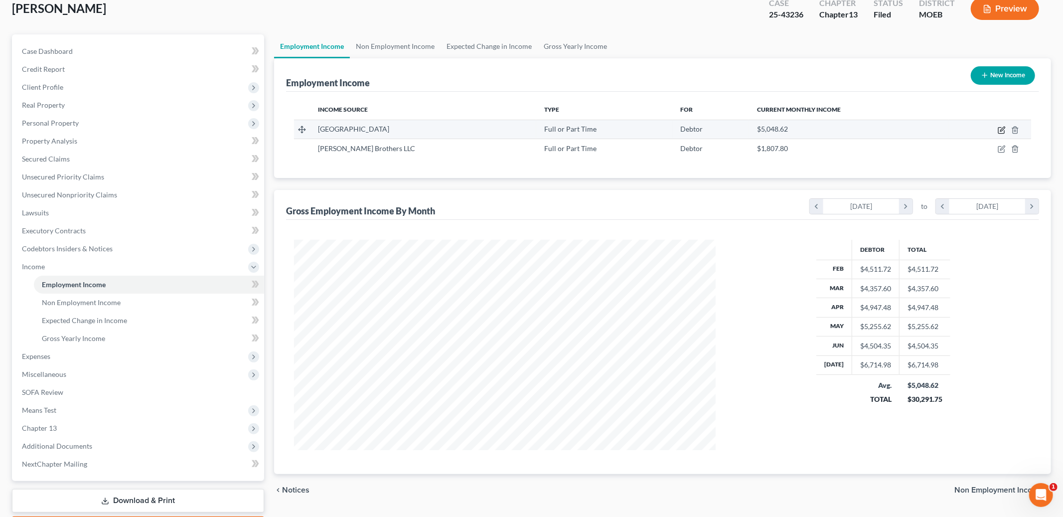
click at [999, 129] on icon "button" at bounding box center [1001, 131] width 6 height 6
select select "0"
select select "26"
select select "2"
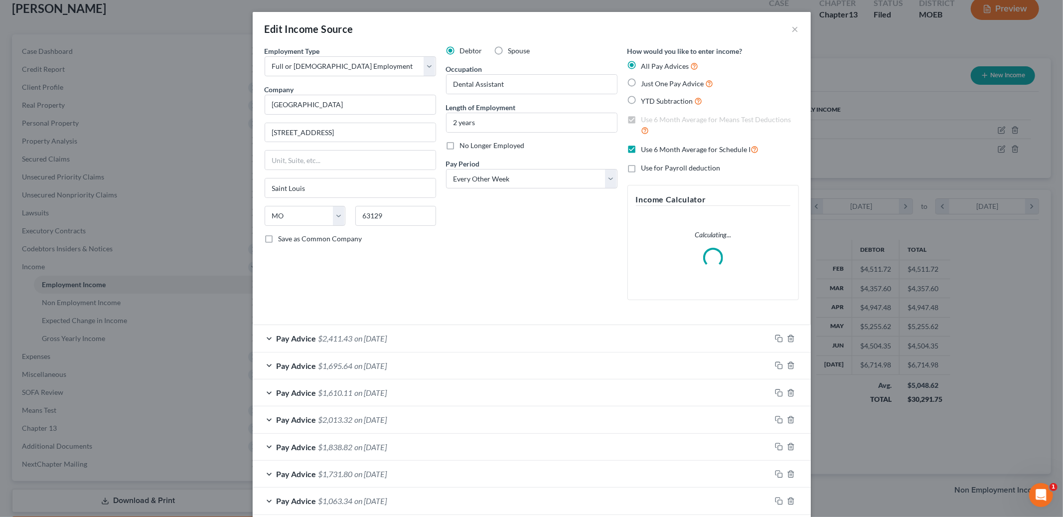
click at [791, 24] on div "Edit Income Source ×" at bounding box center [532, 29] width 558 height 34
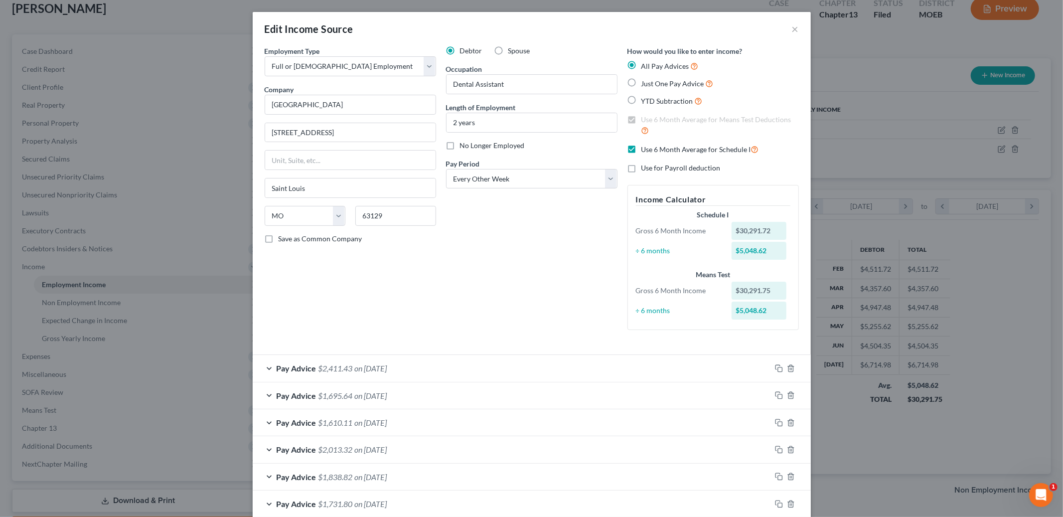
click at [791, 25] on div "Edit Income Source ×" at bounding box center [532, 29] width 558 height 34
click at [802, 25] on div "Edit Income Source ×" at bounding box center [532, 29] width 558 height 34
click at [795, 27] on button "×" at bounding box center [795, 29] width 7 height 12
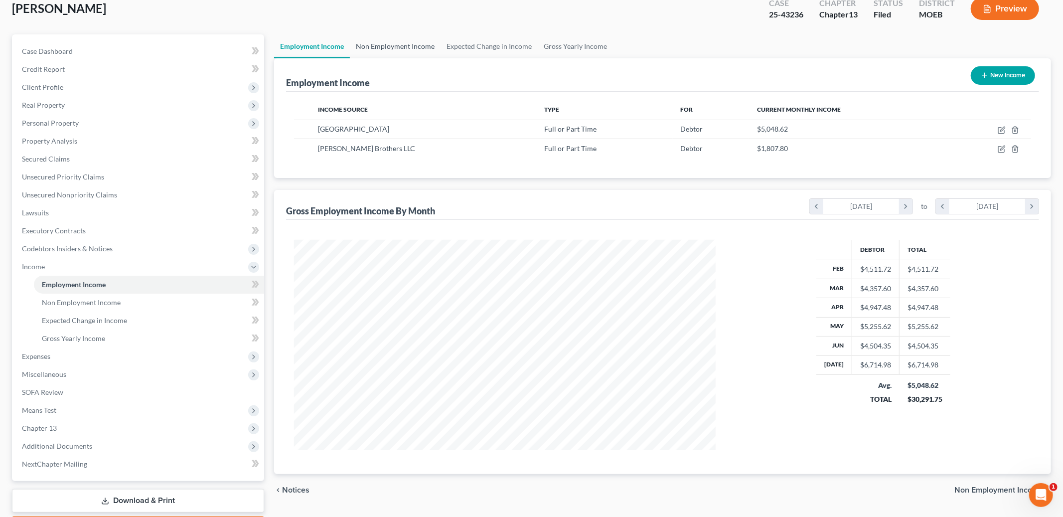
click at [395, 42] on link "Non Employment Income" at bounding box center [395, 46] width 91 height 24
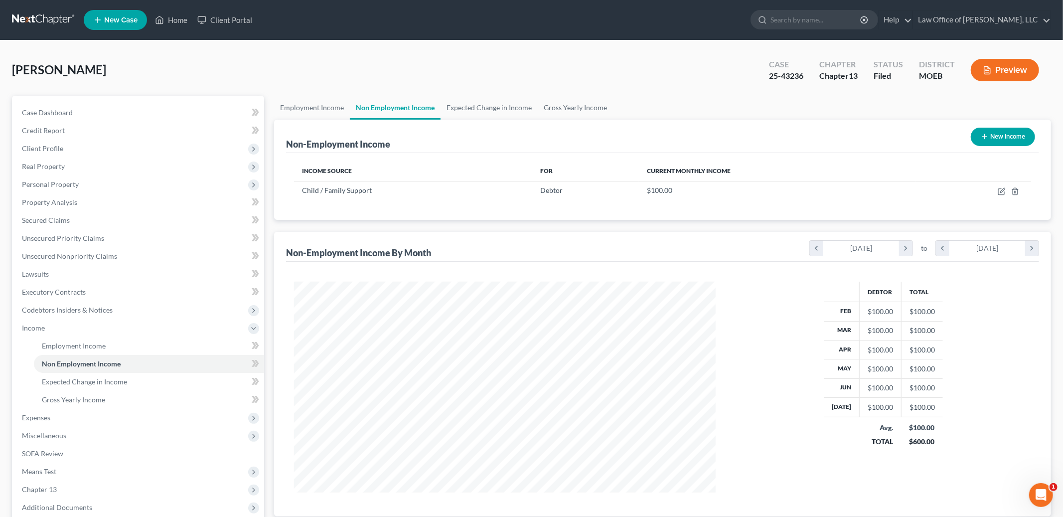
scroll to position [210, 442]
click at [999, 189] on icon "button" at bounding box center [1002, 191] width 8 height 8
select select "7"
select select "0"
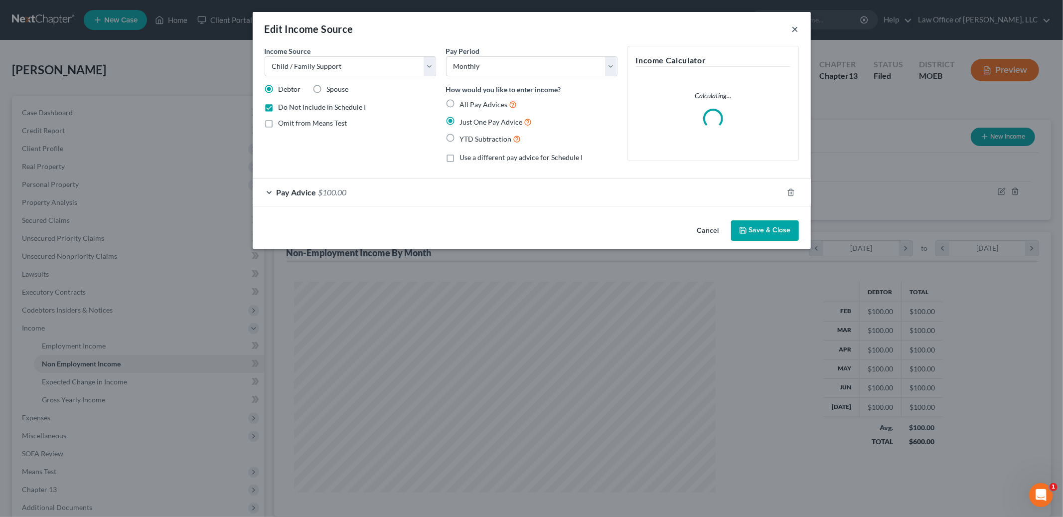
click at [794, 28] on button "×" at bounding box center [795, 29] width 7 height 12
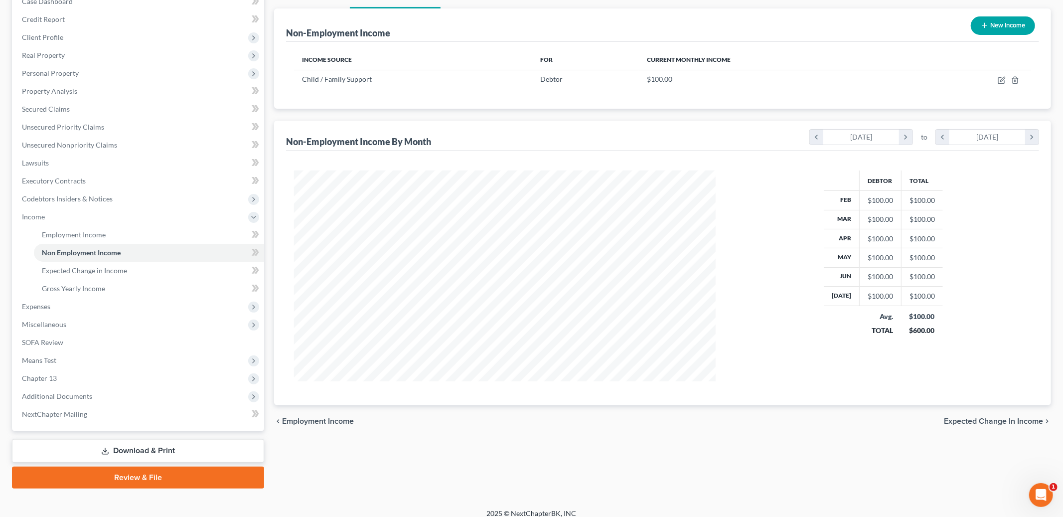
scroll to position [119, 0]
